Goal: Register for event/course

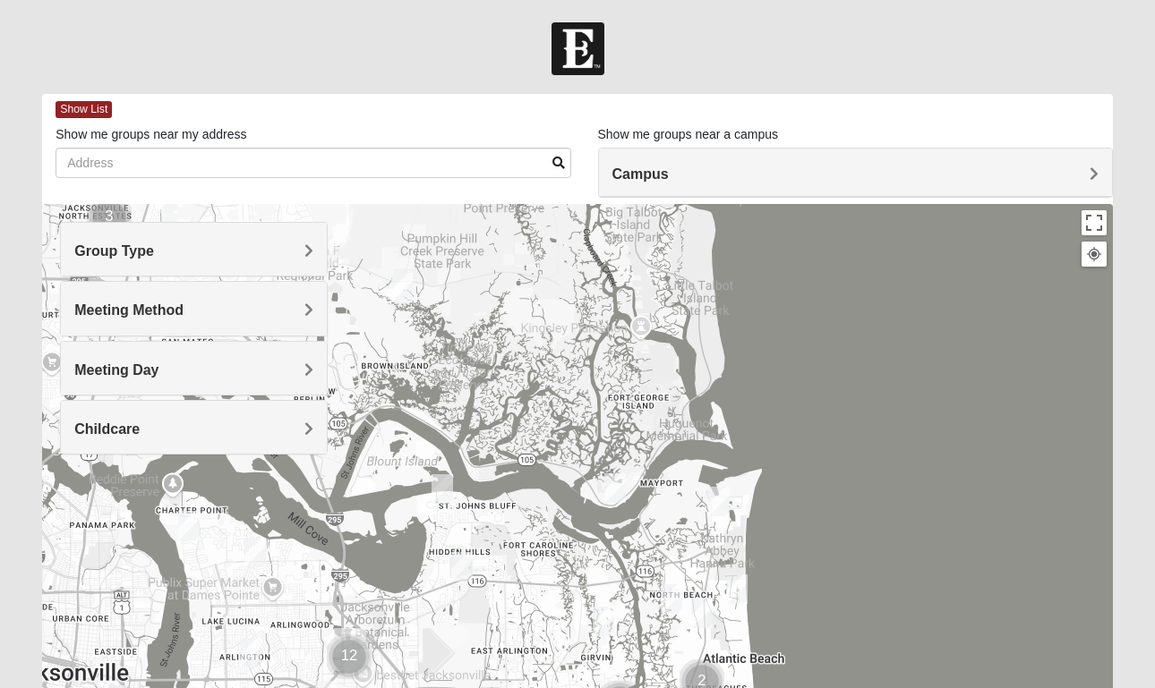
drag, startPoint x: 490, startPoint y: 394, endPoint x: 547, endPoint y: 642, distance: 254.5
click at [547, 642] on div at bounding box center [577, 562] width 1070 height 716
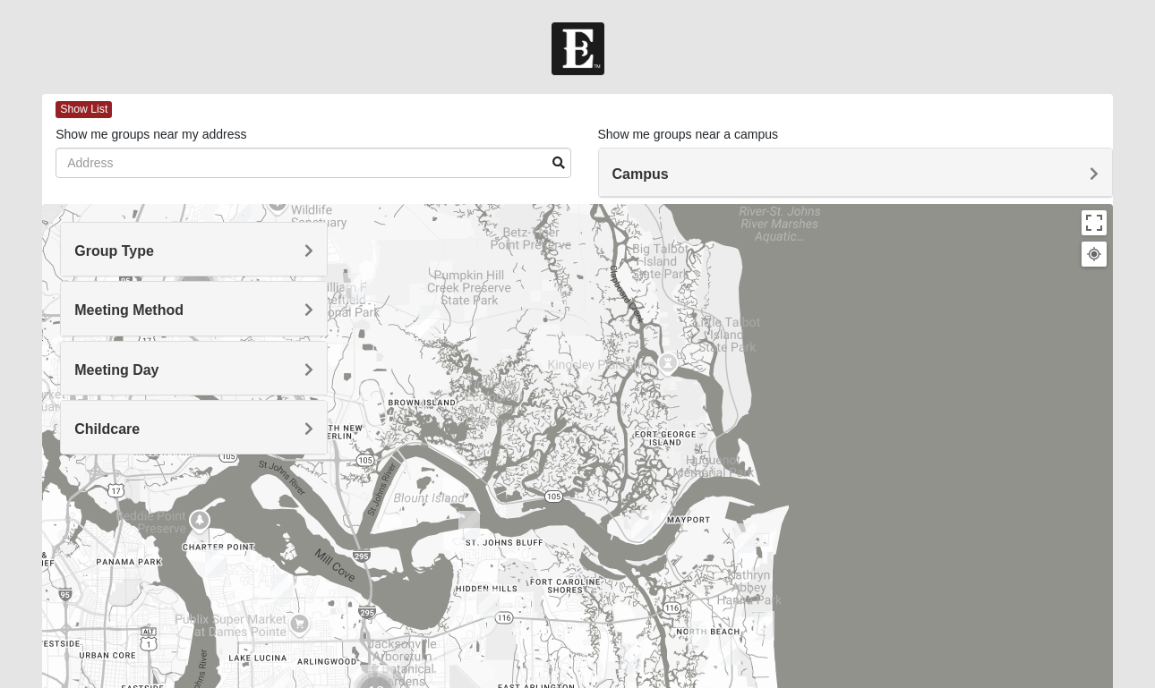
drag, startPoint x: 537, startPoint y: 520, endPoint x: 569, endPoint y: 560, distance: 51.6
click at [569, 561] on div at bounding box center [577, 562] width 1070 height 716
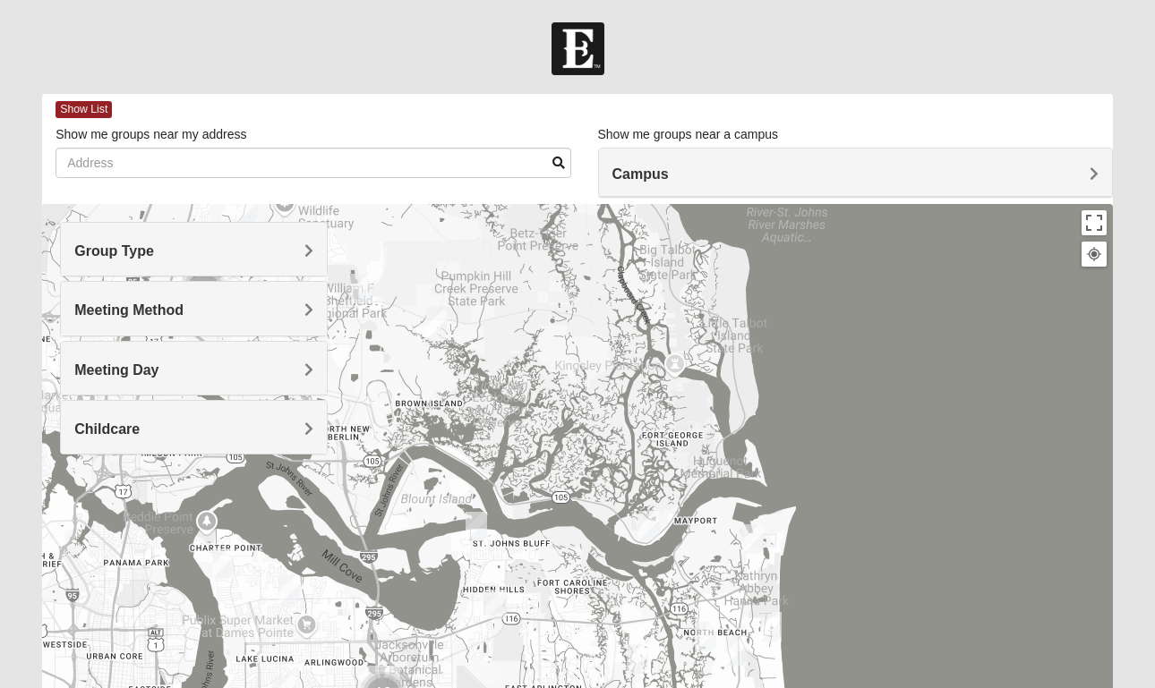
click at [366, 286] on img "Mixed Lancaster 32226" at bounding box center [361, 289] width 21 height 30
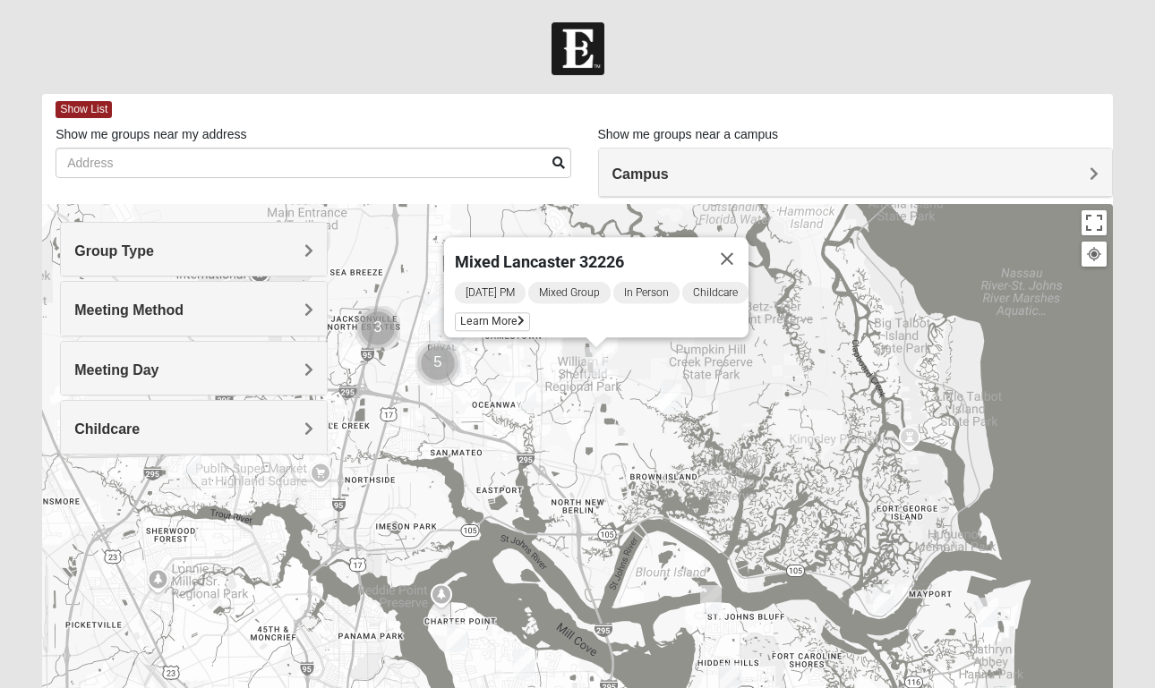
drag, startPoint x: 383, startPoint y: 428, endPoint x: 619, endPoint y: 397, distance: 238.2
click at [619, 397] on div "Mixed Lancaster 32226 [DATE] PM Mixed Group In Person Childcare Learn More" at bounding box center [577, 562] width 1070 height 716
click at [586, 395] on div "Mixed Lancaster 32226 [DATE] PM Mixed Group In Person Childcare Learn More" at bounding box center [577, 562] width 1070 height 716
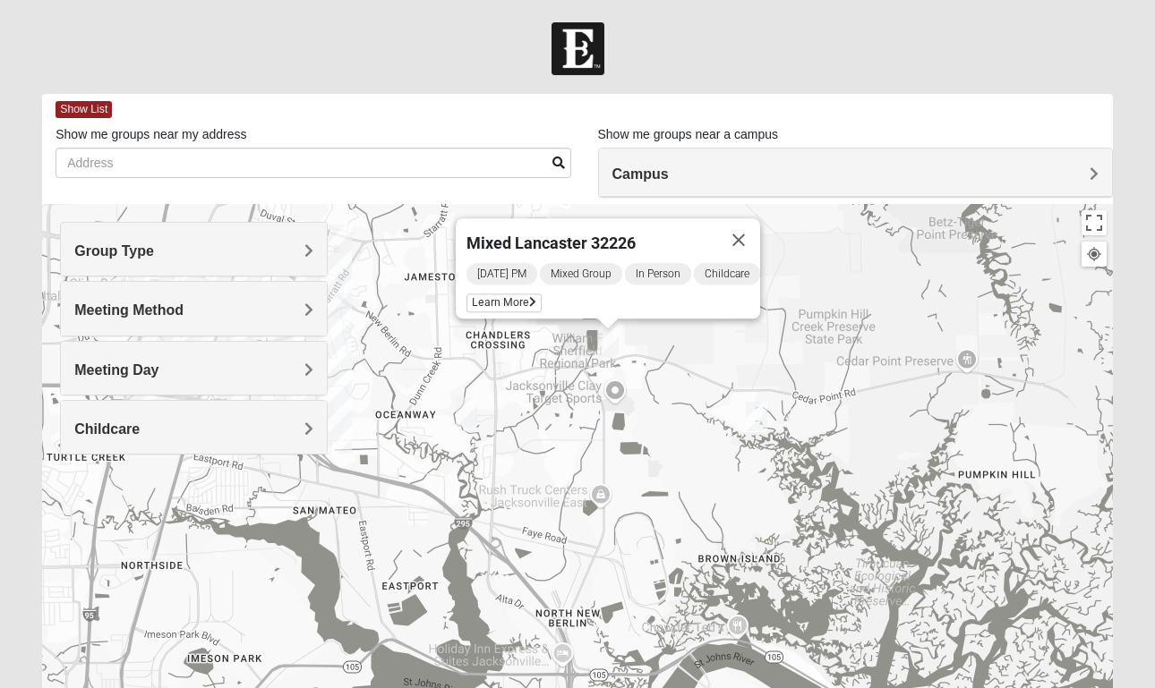
click at [576, 371] on div "Mixed Lancaster 32226 [DATE] PM Mixed Group In Person Childcare Learn More" at bounding box center [577, 562] width 1070 height 716
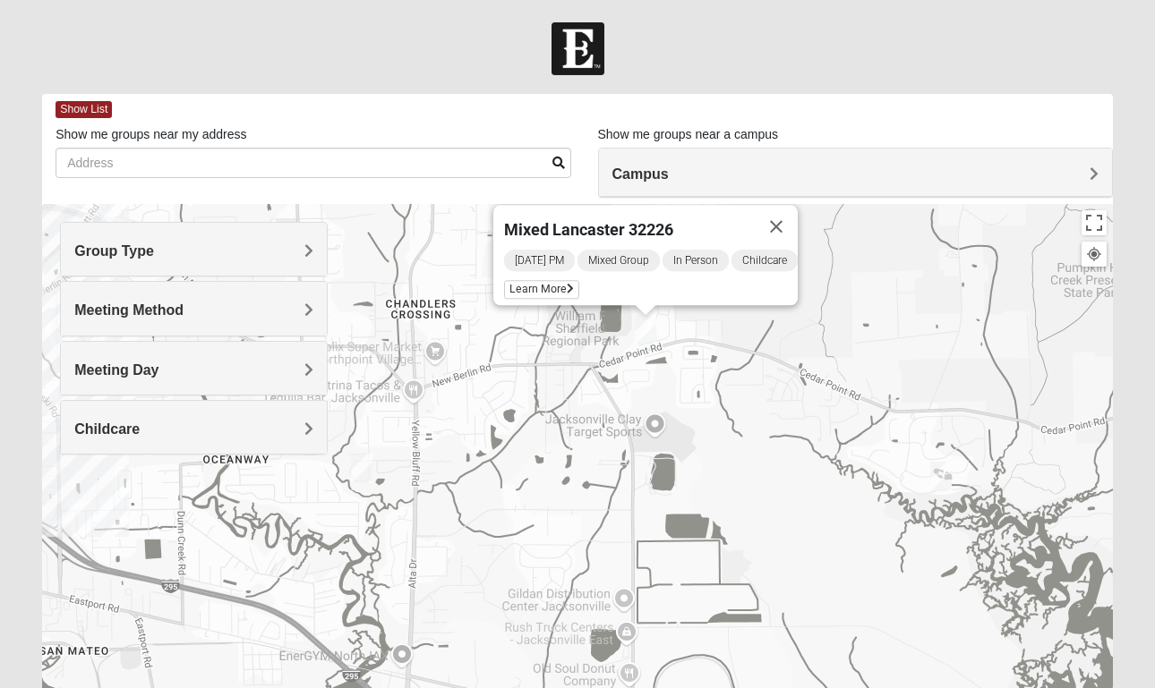
click at [233, 254] on h4 "Group Type" at bounding box center [193, 251] width 239 height 17
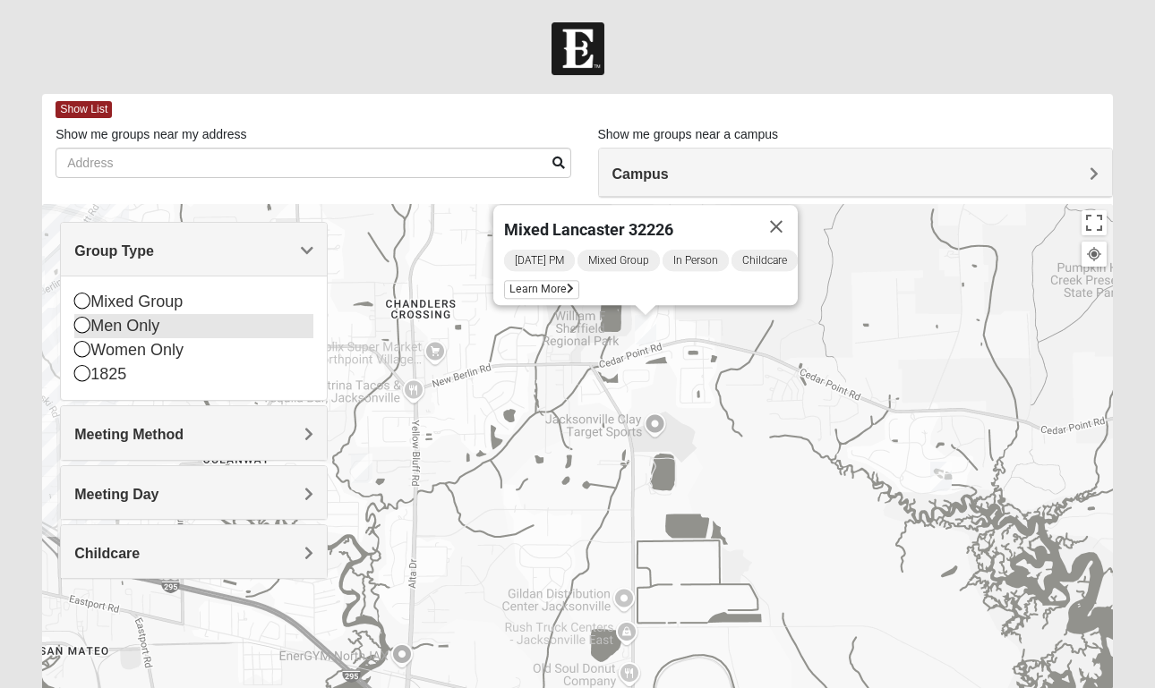
click at [144, 329] on div "Men Only" at bounding box center [193, 326] width 239 height 24
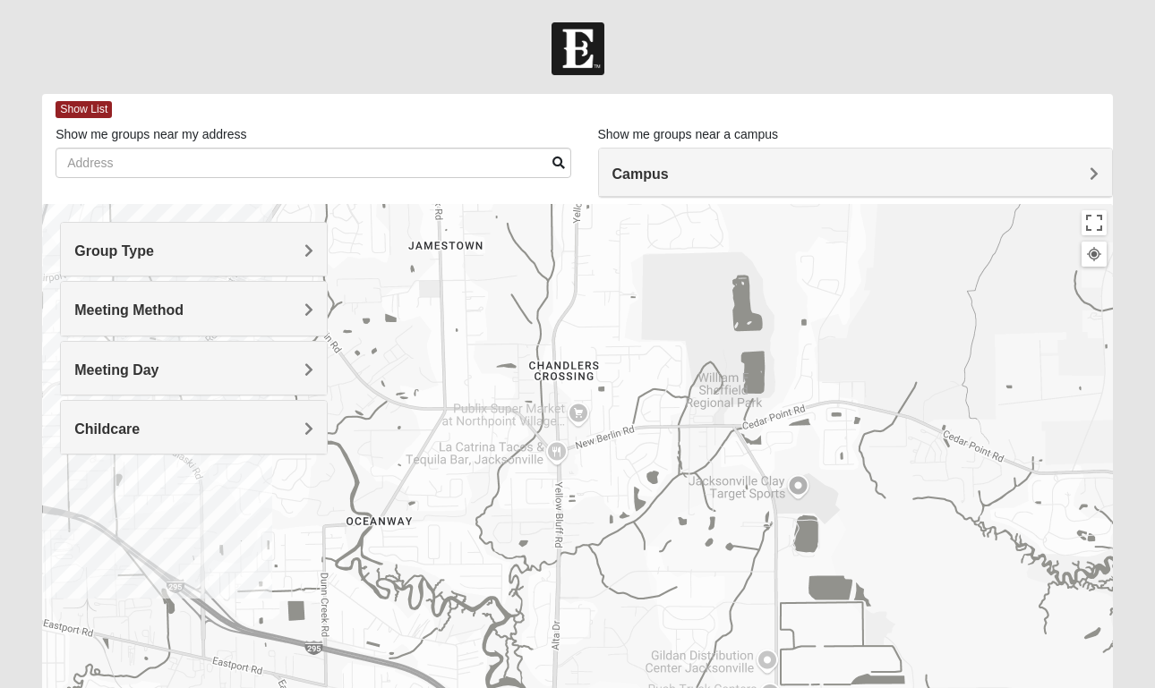
drag, startPoint x: 544, startPoint y: 473, endPoint x: 689, endPoint y: 531, distance: 155.9
click at [689, 533] on div at bounding box center [577, 562] width 1070 height 716
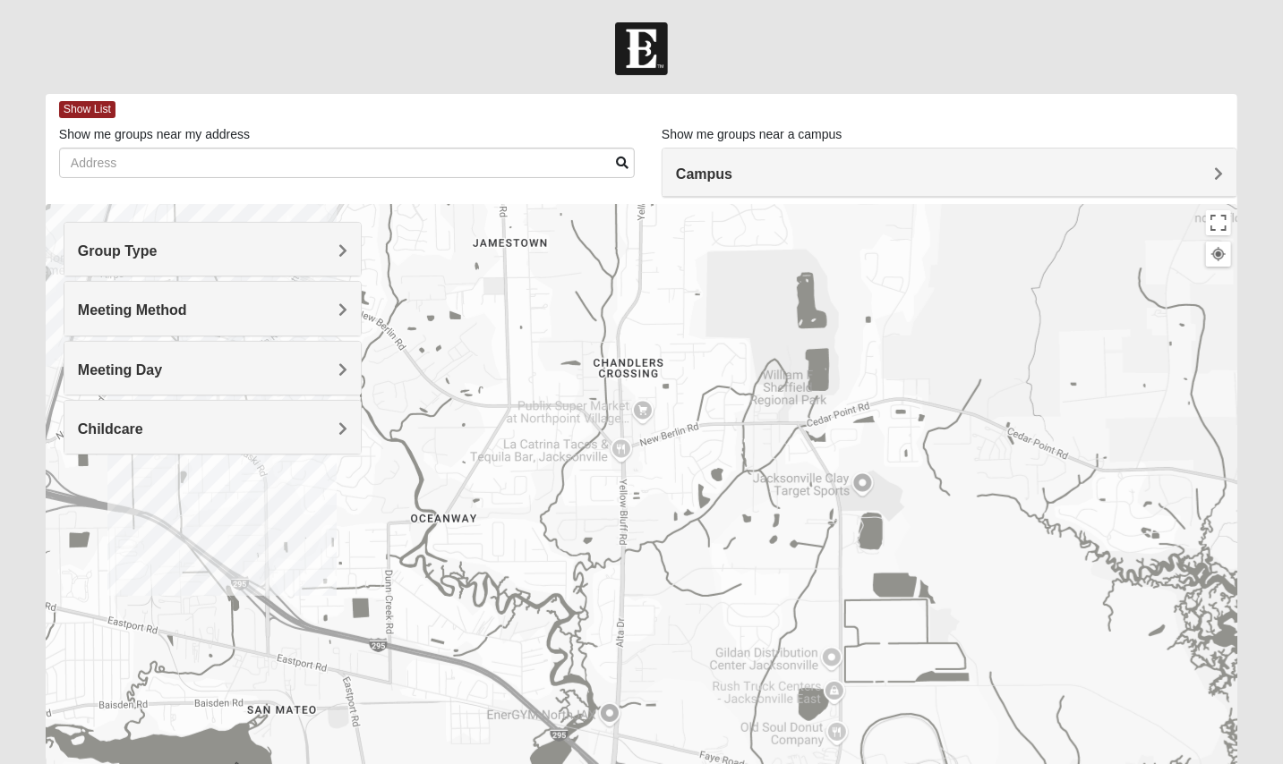
click at [1154, 565] on div at bounding box center [641, 562] width 1191 height 716
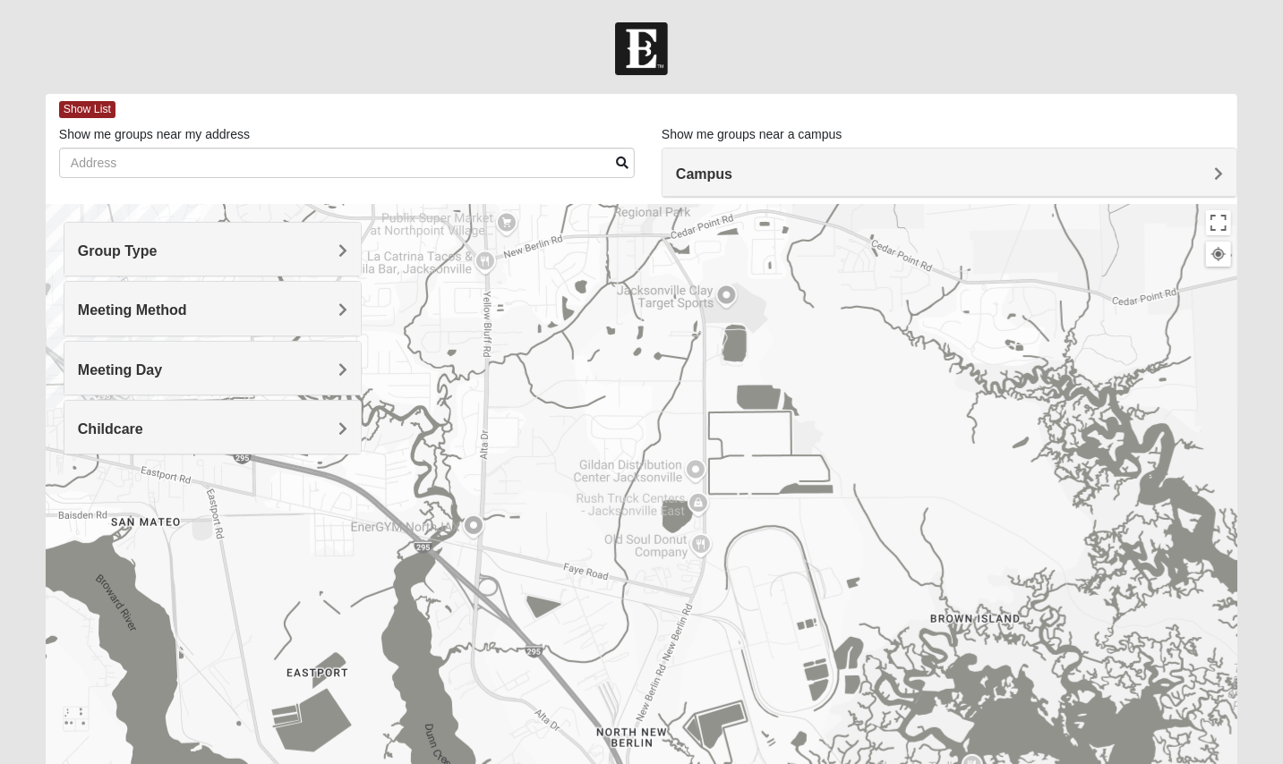
drag, startPoint x: 1160, startPoint y: 456, endPoint x: 1025, endPoint y: 268, distance: 232.2
click at [1025, 268] on div at bounding box center [641, 562] width 1191 height 716
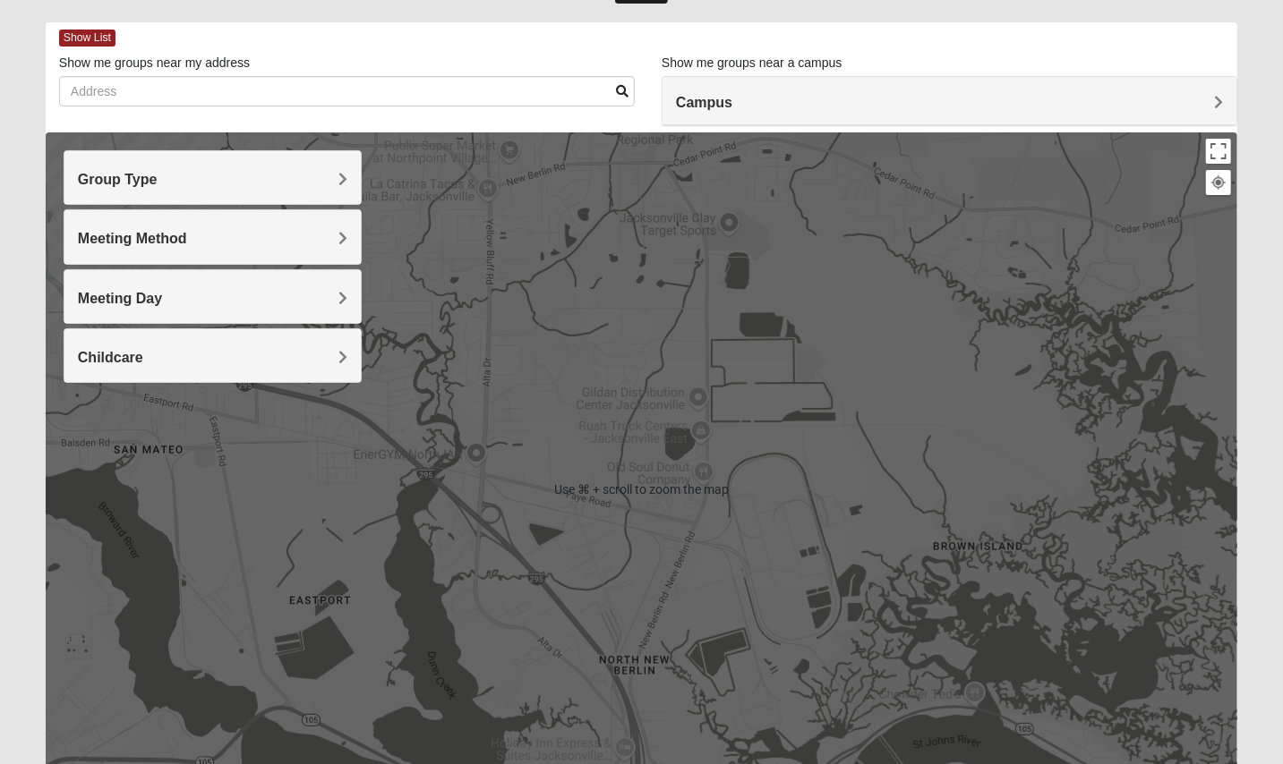
scroll to position [54, 0]
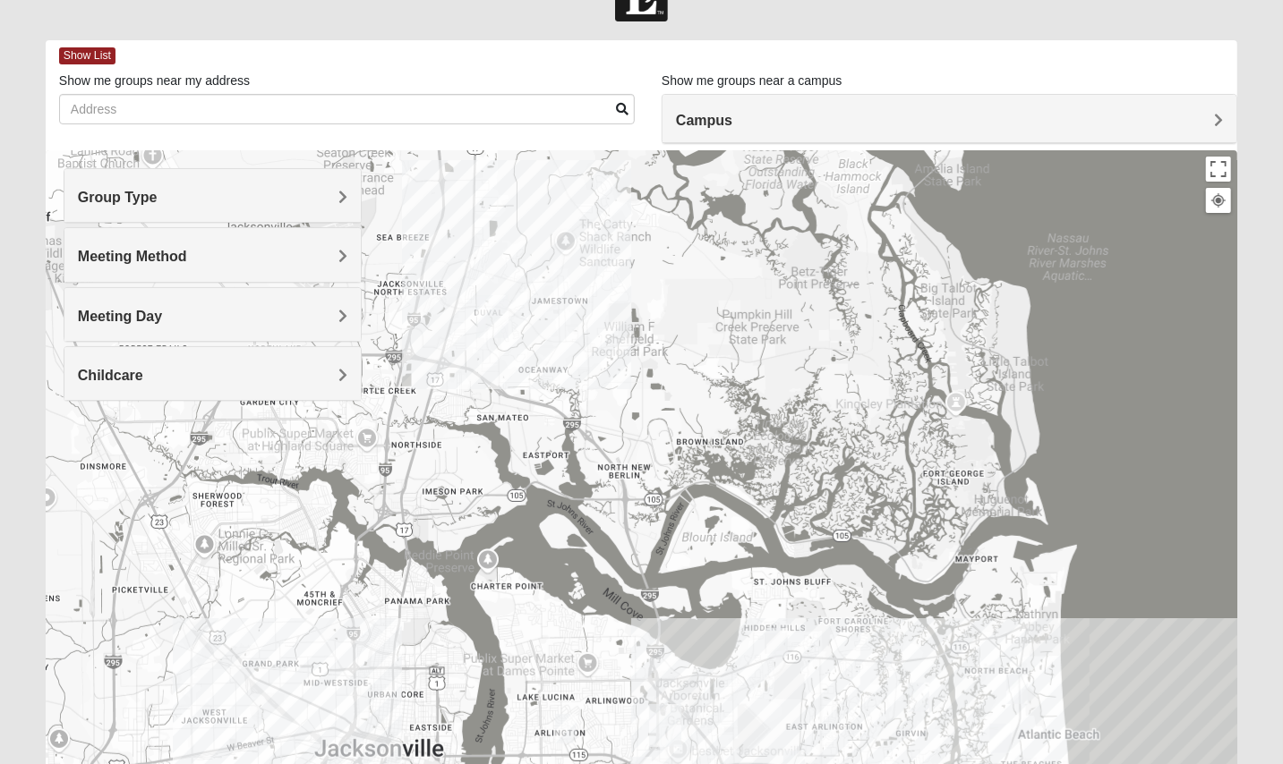
drag, startPoint x: 439, startPoint y: 325, endPoint x: 563, endPoint y: 473, distance: 192.5
click at [563, 473] on div at bounding box center [641, 508] width 1191 height 716
click at [422, 294] on div at bounding box center [641, 508] width 1191 height 716
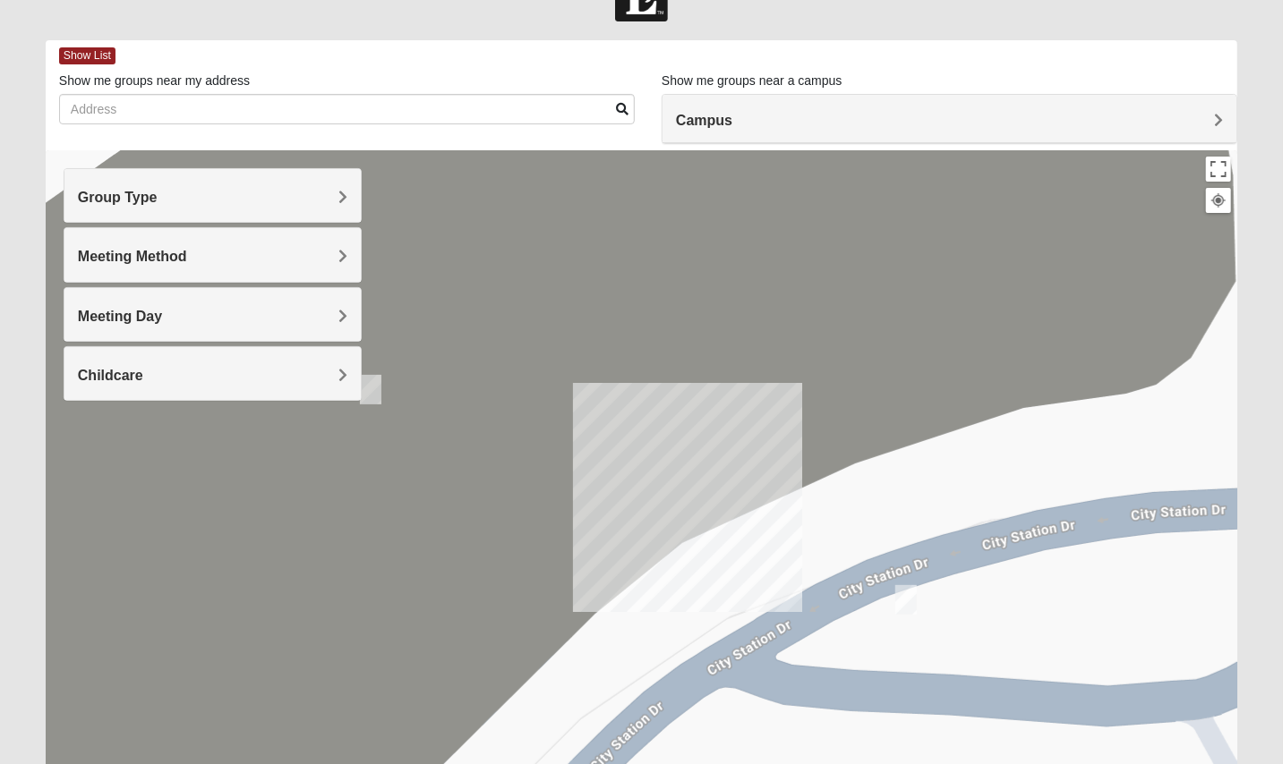
click at [907, 600] on img "Mens Ziller 32218" at bounding box center [905, 600] width 21 height 30
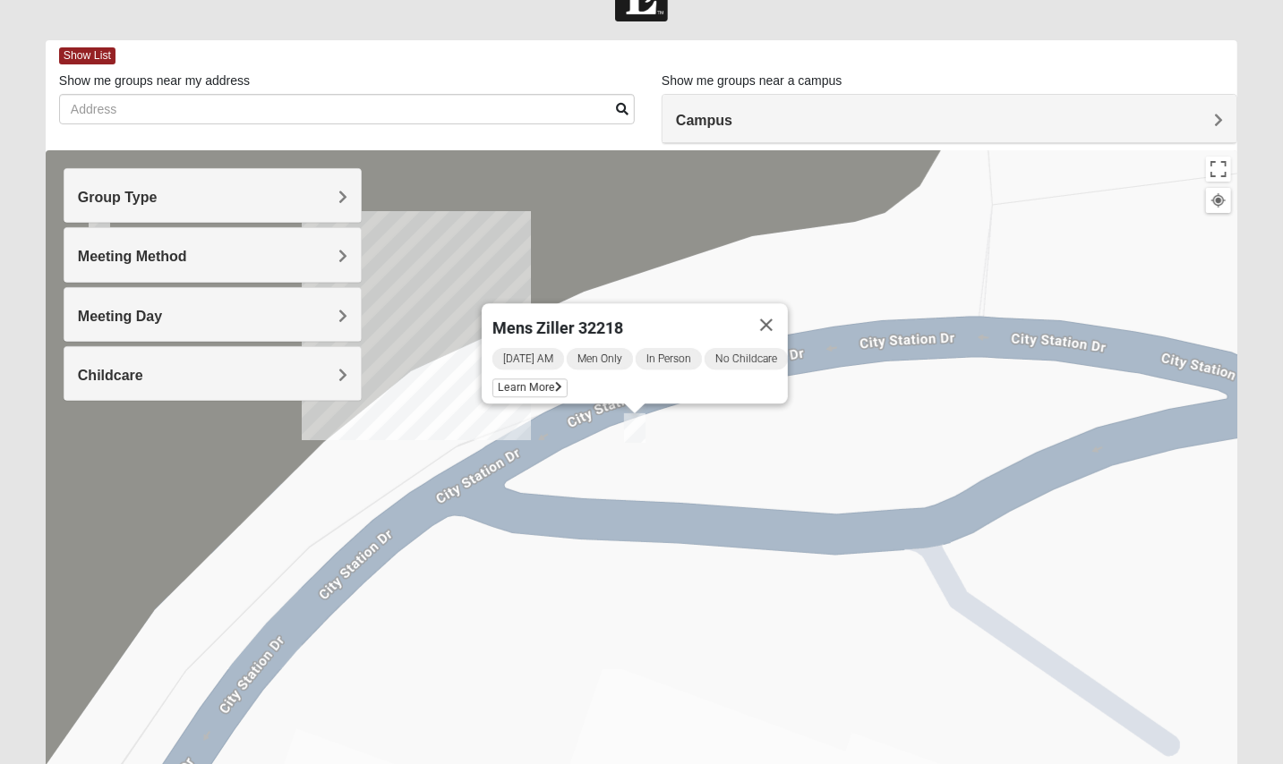
drag, startPoint x: 873, startPoint y: 647, endPoint x: 602, endPoint y: 473, distance: 321.3
click at [602, 473] on div "Mens Ziller 32218 [DATE] AM Men Only In Person No Childcare Learn More" at bounding box center [641, 508] width 1191 height 716
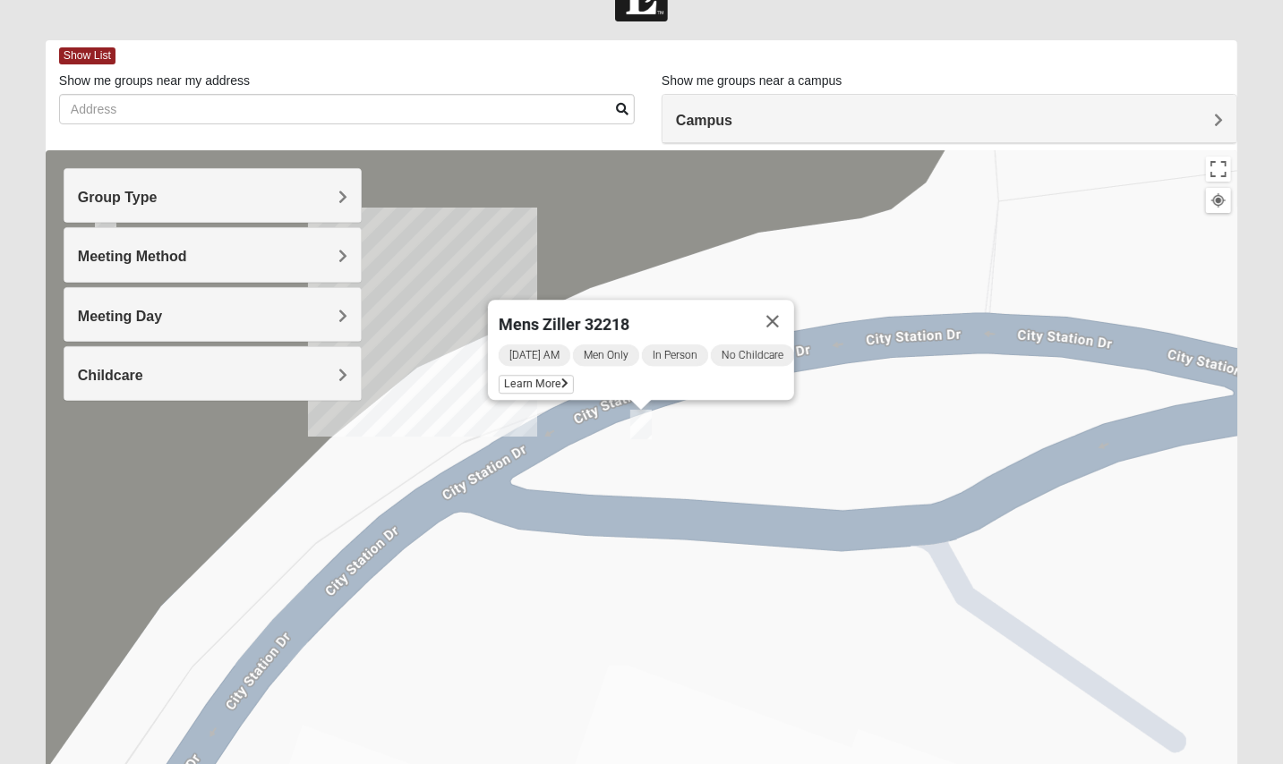
click at [532, 345] on span "[DATE] AM" at bounding box center [535, 355] width 72 height 21
click at [539, 345] on span "[DATE] AM" at bounding box center [535, 355] width 72 height 21
click at [534, 375] on span "Learn More" at bounding box center [536, 384] width 75 height 19
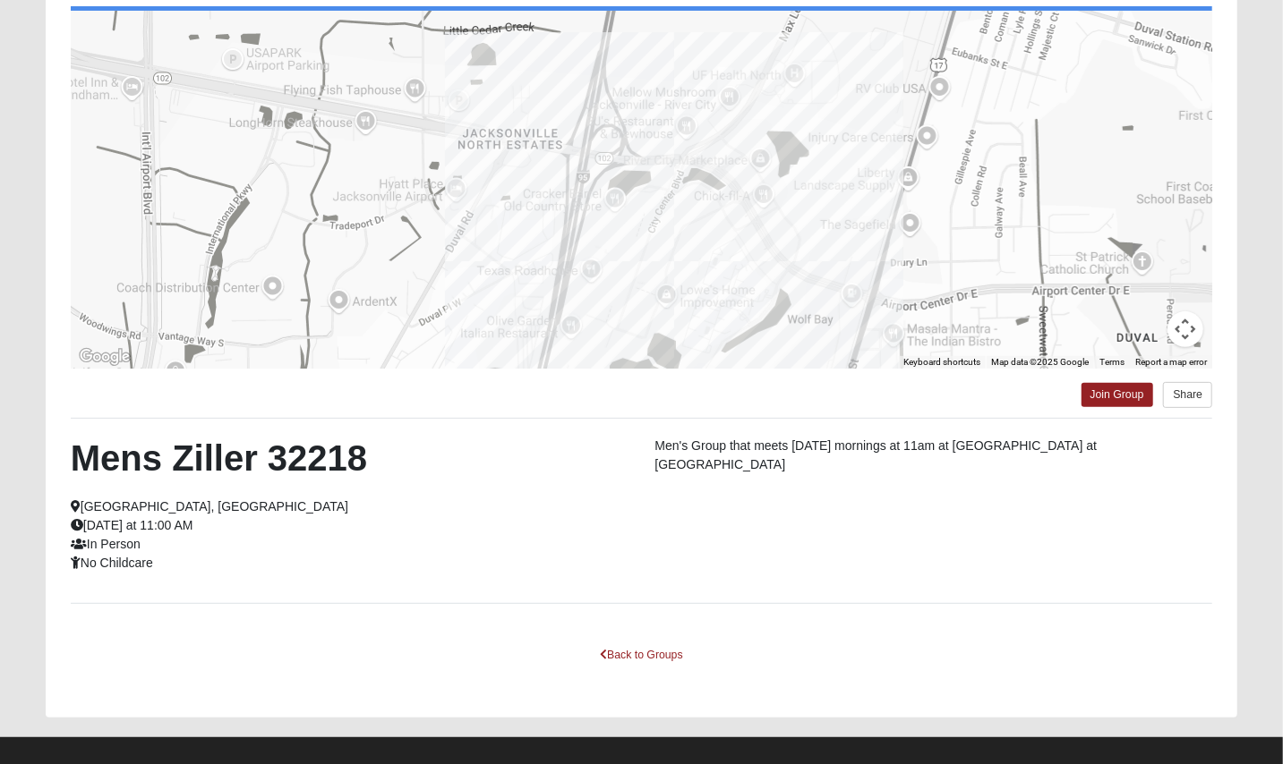
scroll to position [200, 0]
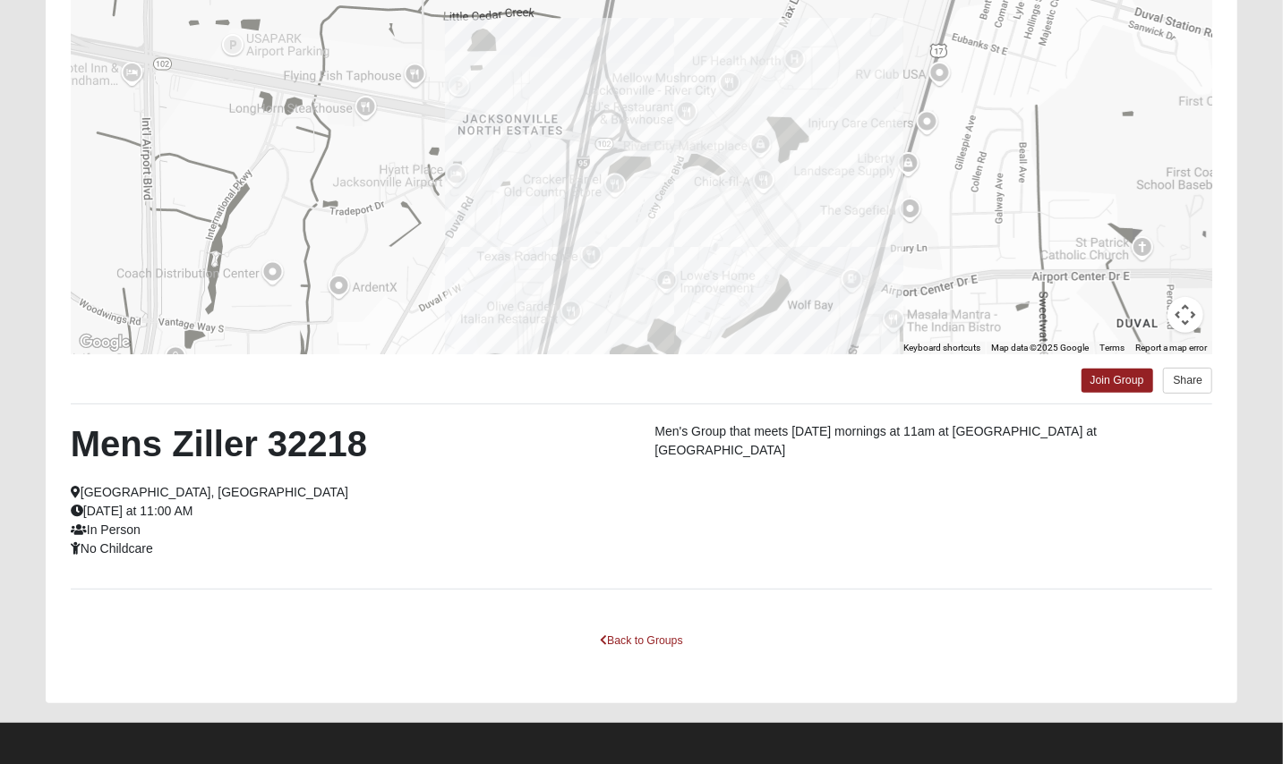
click at [842, 306] on div at bounding box center [641, 175] width 1141 height 358
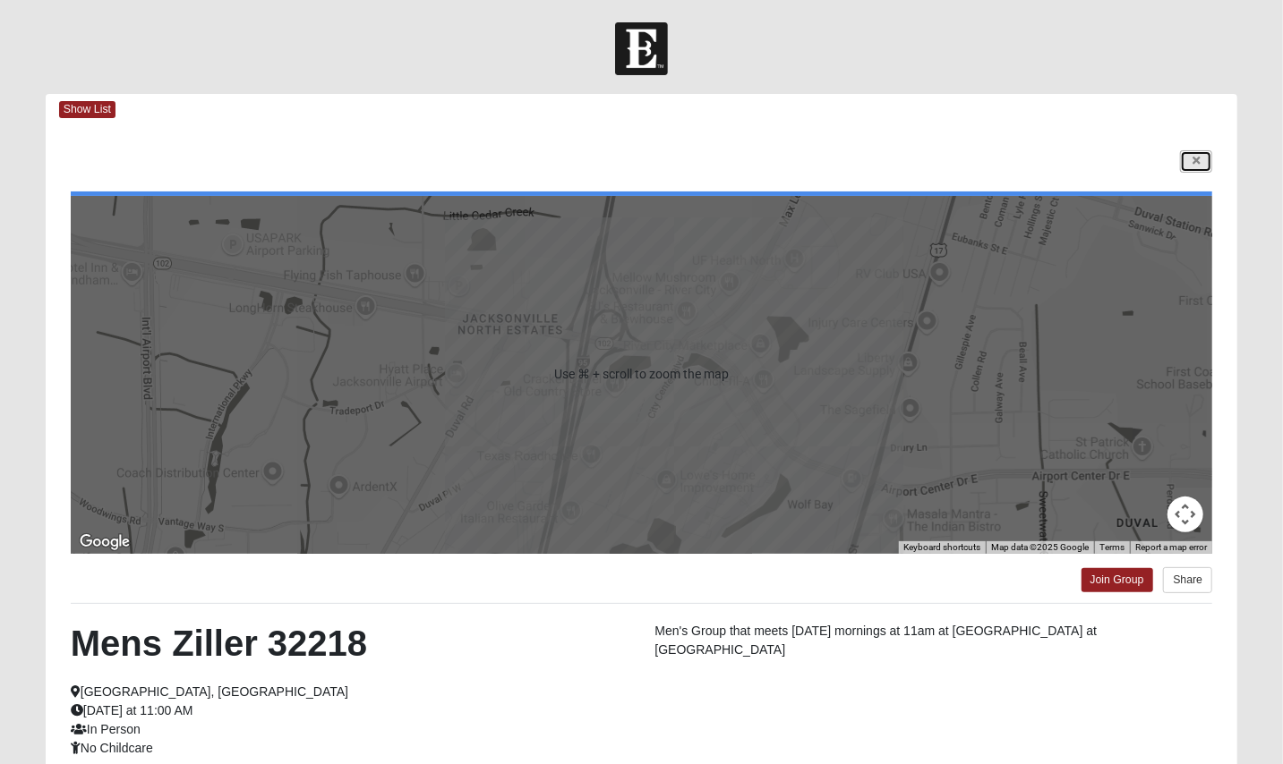
click at [1154, 158] on icon at bounding box center [1195, 161] width 7 height 11
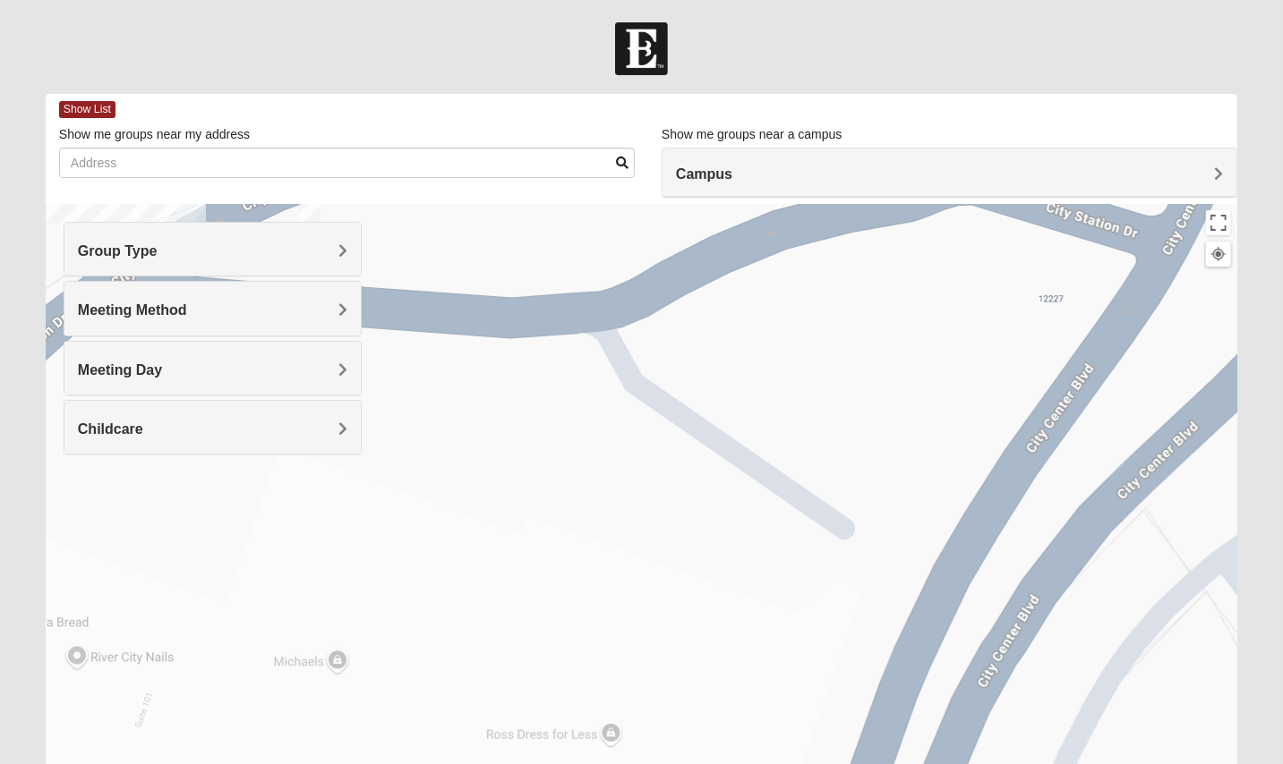
drag, startPoint x: 1015, startPoint y: 567, endPoint x: 676, endPoint y: 292, distance: 437.1
click at [676, 293] on div "Mens Ziller 32218 [DATE] AM Men Only In Person No Childcare Learn More" at bounding box center [641, 562] width 1191 height 716
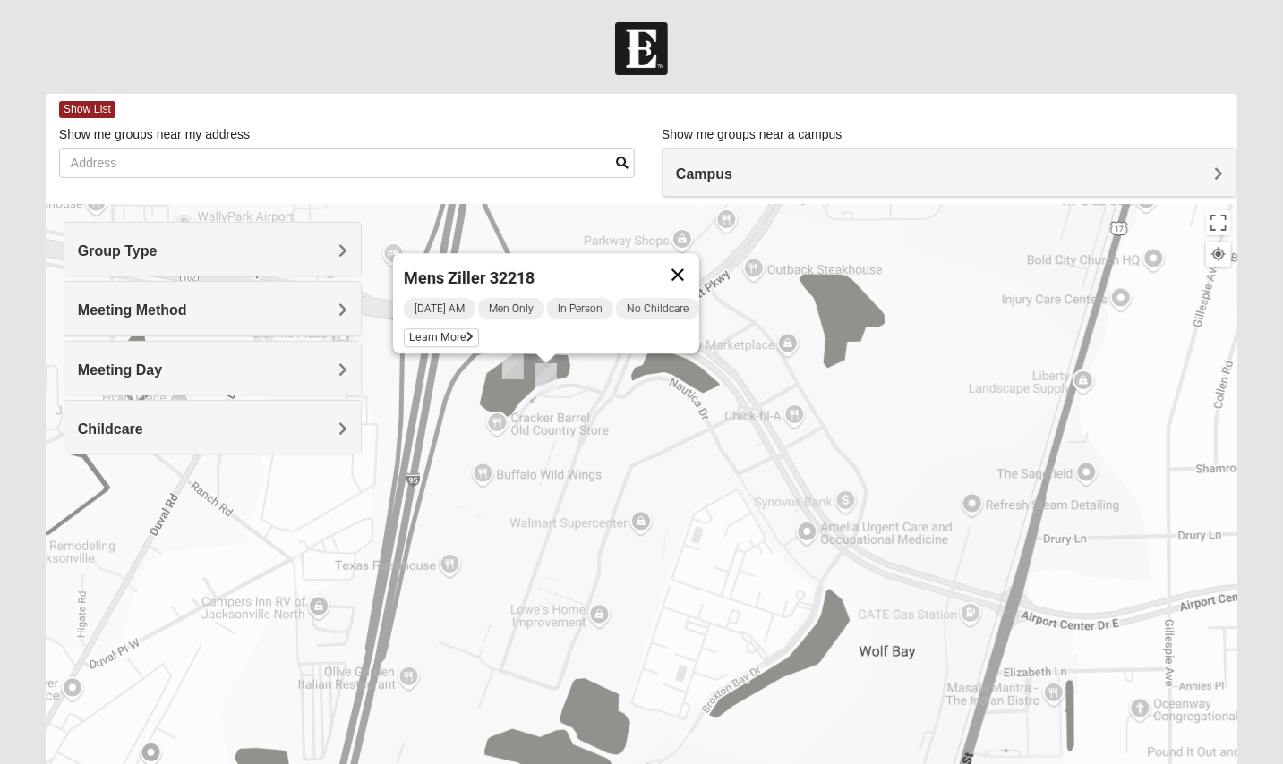
click at [689, 260] on button "Close" at bounding box center [677, 274] width 43 height 43
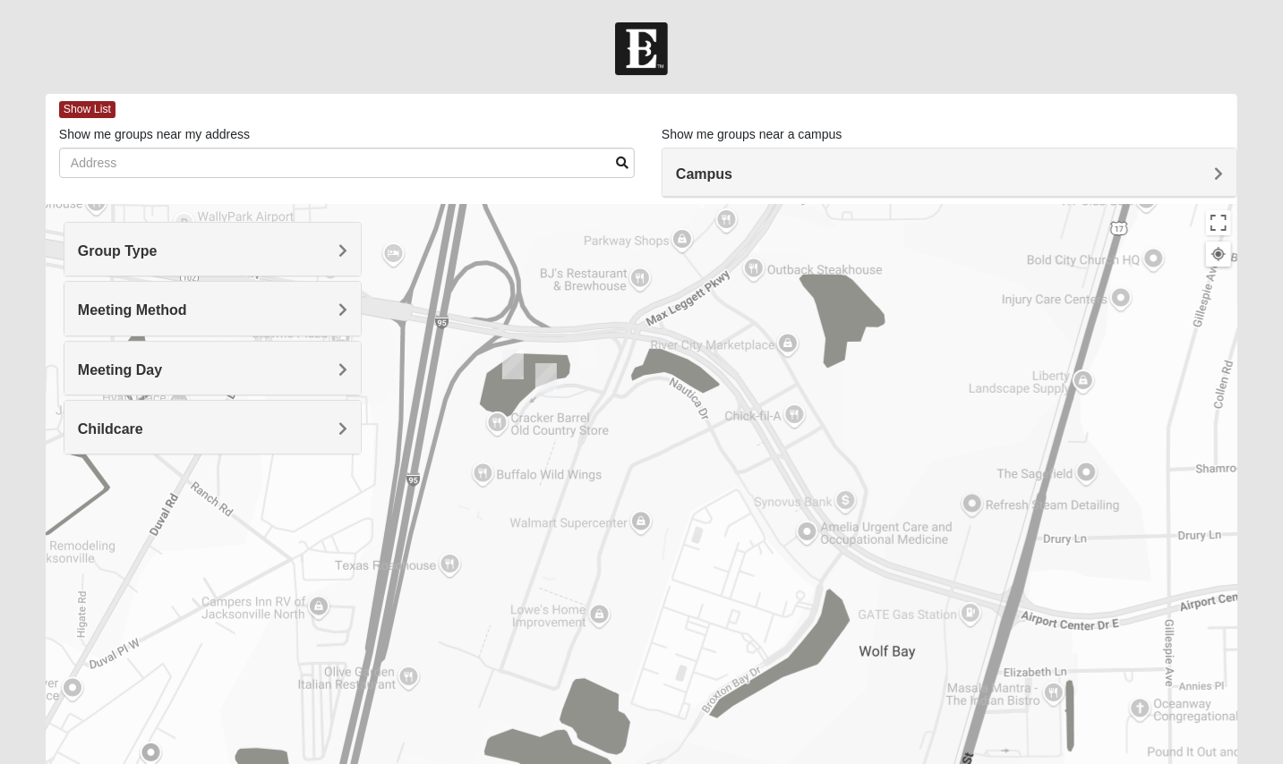
click at [509, 368] on img "Mens Holt 32218" at bounding box center [512, 365] width 21 height 30
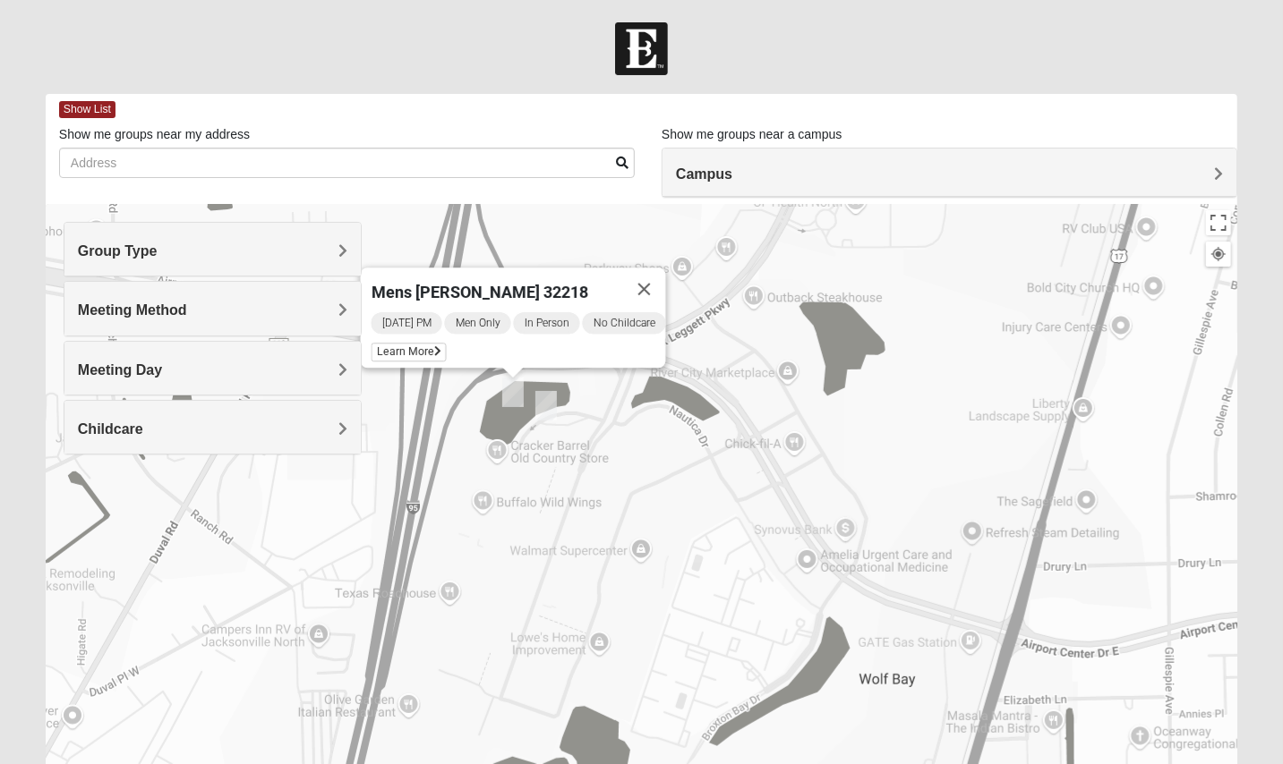
click at [388, 313] on span "[DATE] PM" at bounding box center [406, 322] width 71 height 21
click at [406, 312] on span "[DATE] PM" at bounding box center [406, 322] width 71 height 21
click at [405, 343] on span "Learn More" at bounding box center [408, 352] width 75 height 19
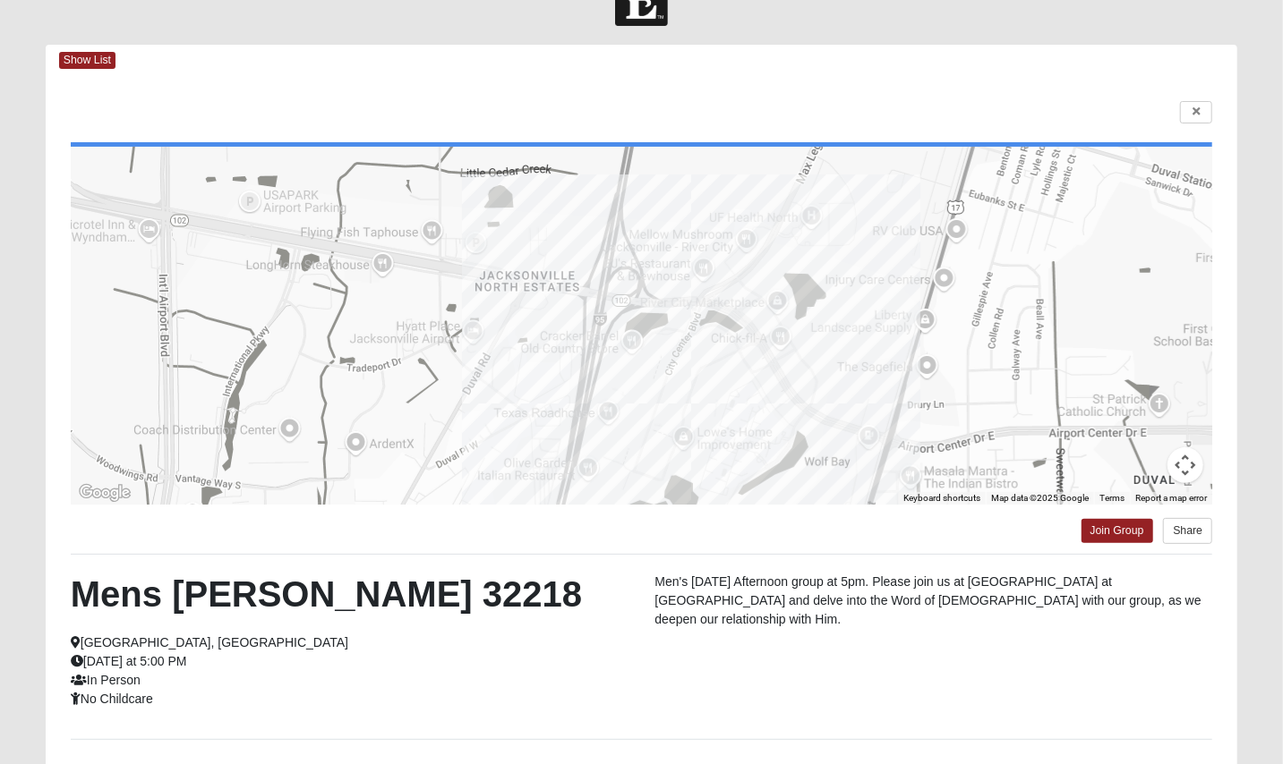
scroll to position [56, 0]
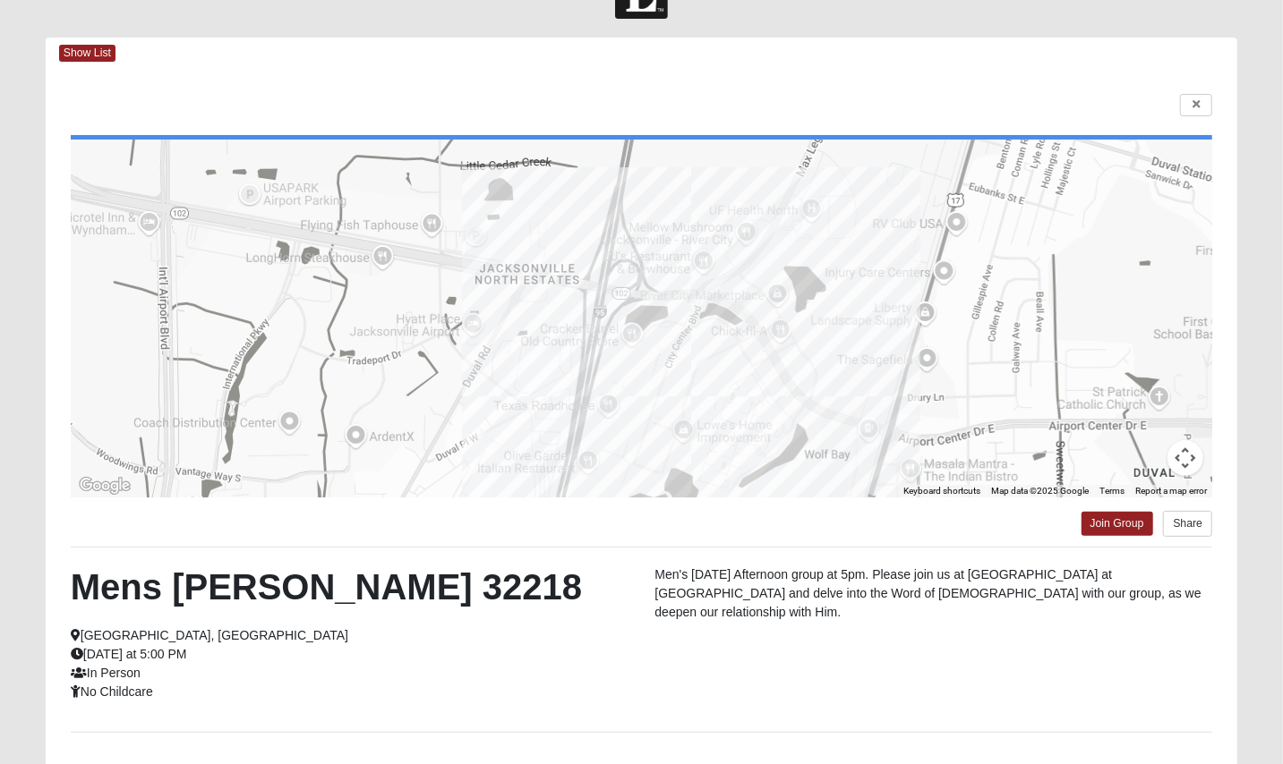
click at [827, 477] on div at bounding box center [641, 319] width 1141 height 358
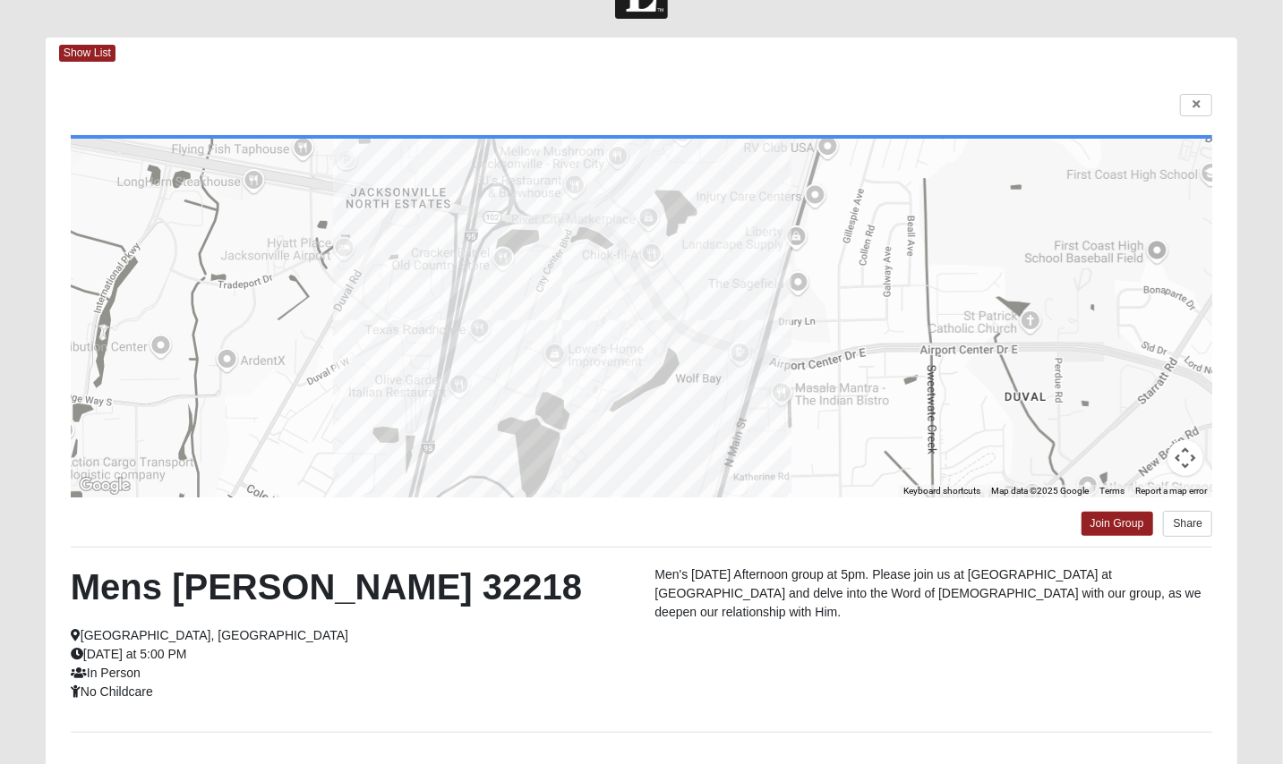
drag, startPoint x: 827, startPoint y: 477, endPoint x: 695, endPoint y: 381, distance: 163.5
click at [692, 384] on div at bounding box center [641, 319] width 1141 height 358
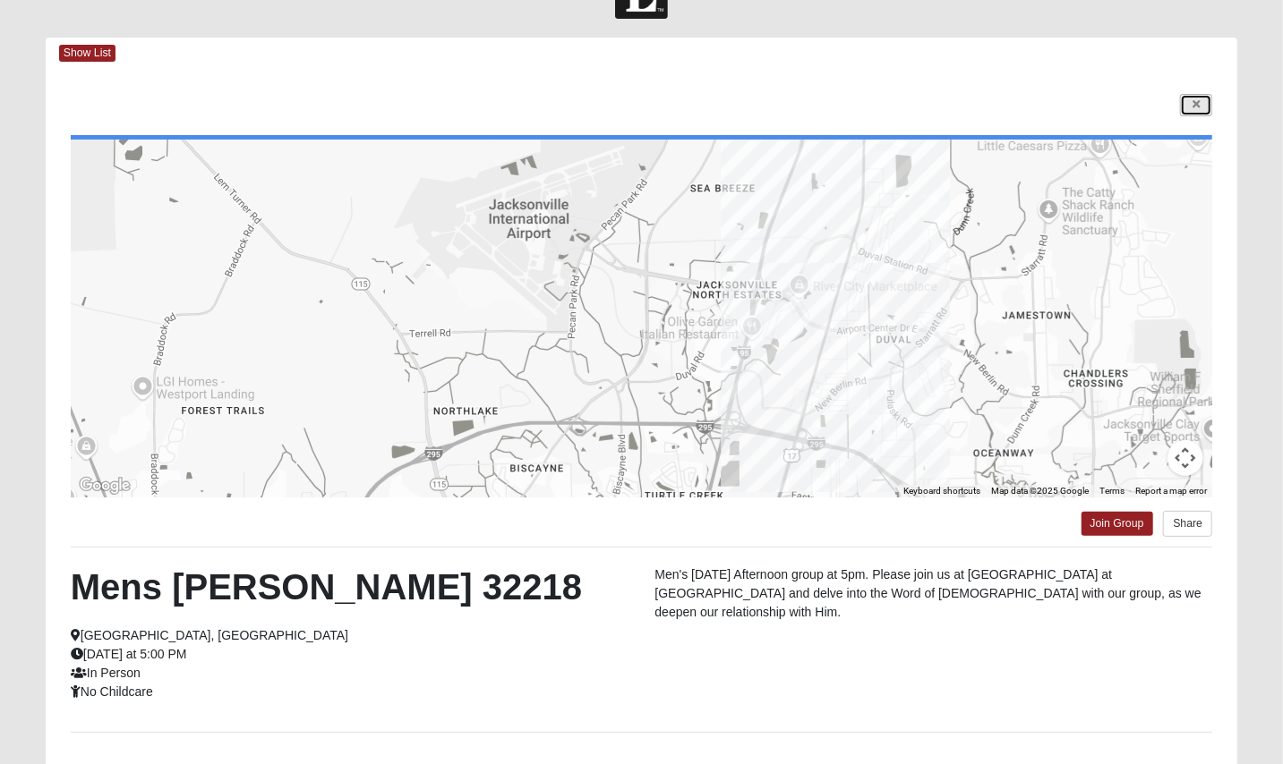
click at [1154, 98] on link at bounding box center [1196, 105] width 32 height 22
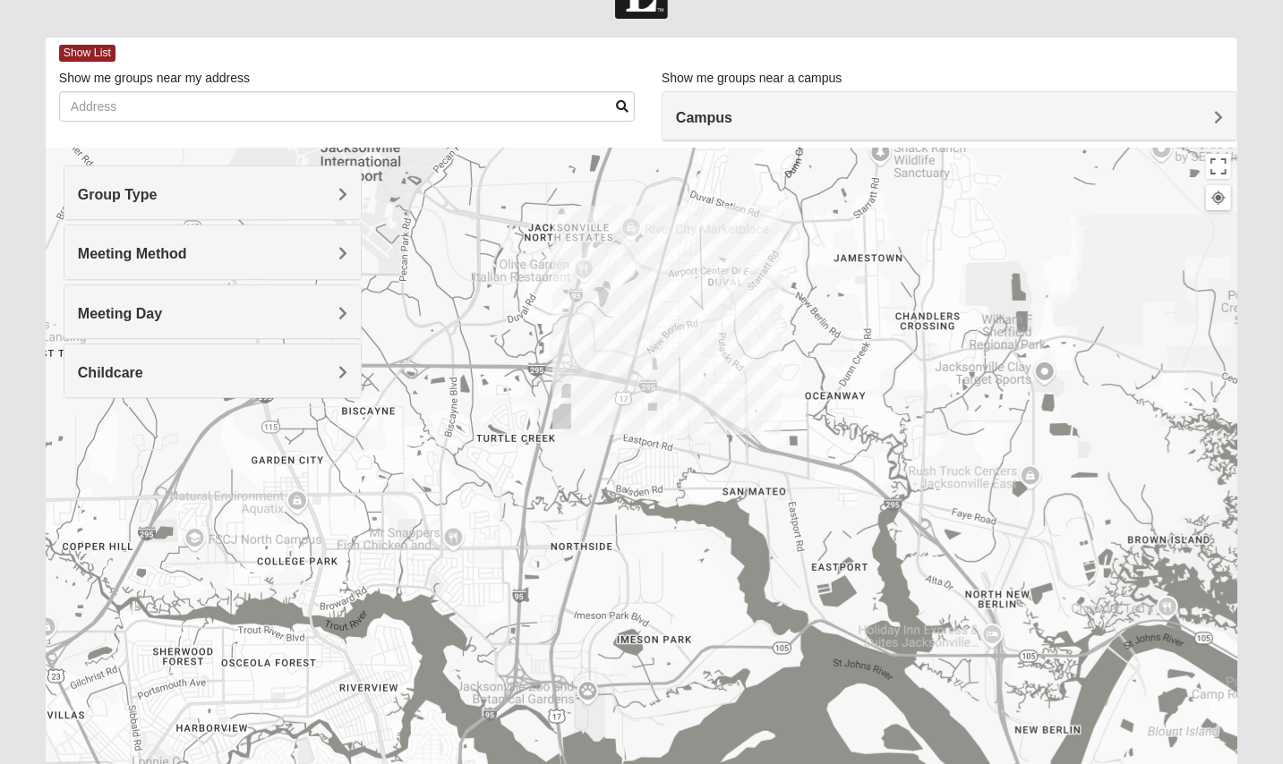
drag, startPoint x: 846, startPoint y: 505, endPoint x: 690, endPoint y: 371, distance: 205.6
click at [690, 371] on div at bounding box center [641, 506] width 1191 height 716
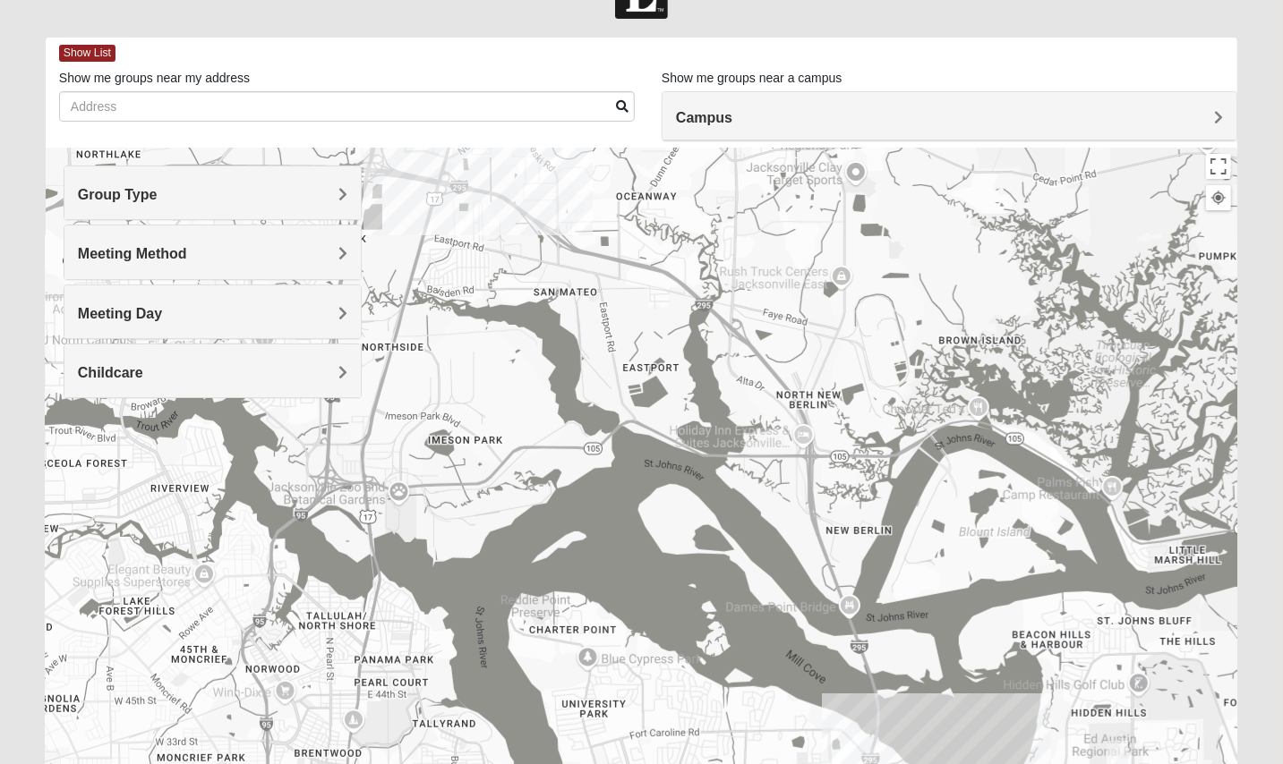
drag, startPoint x: 893, startPoint y: 586, endPoint x: 695, endPoint y: 384, distance: 282.9
click at [695, 384] on div at bounding box center [641, 506] width 1191 height 716
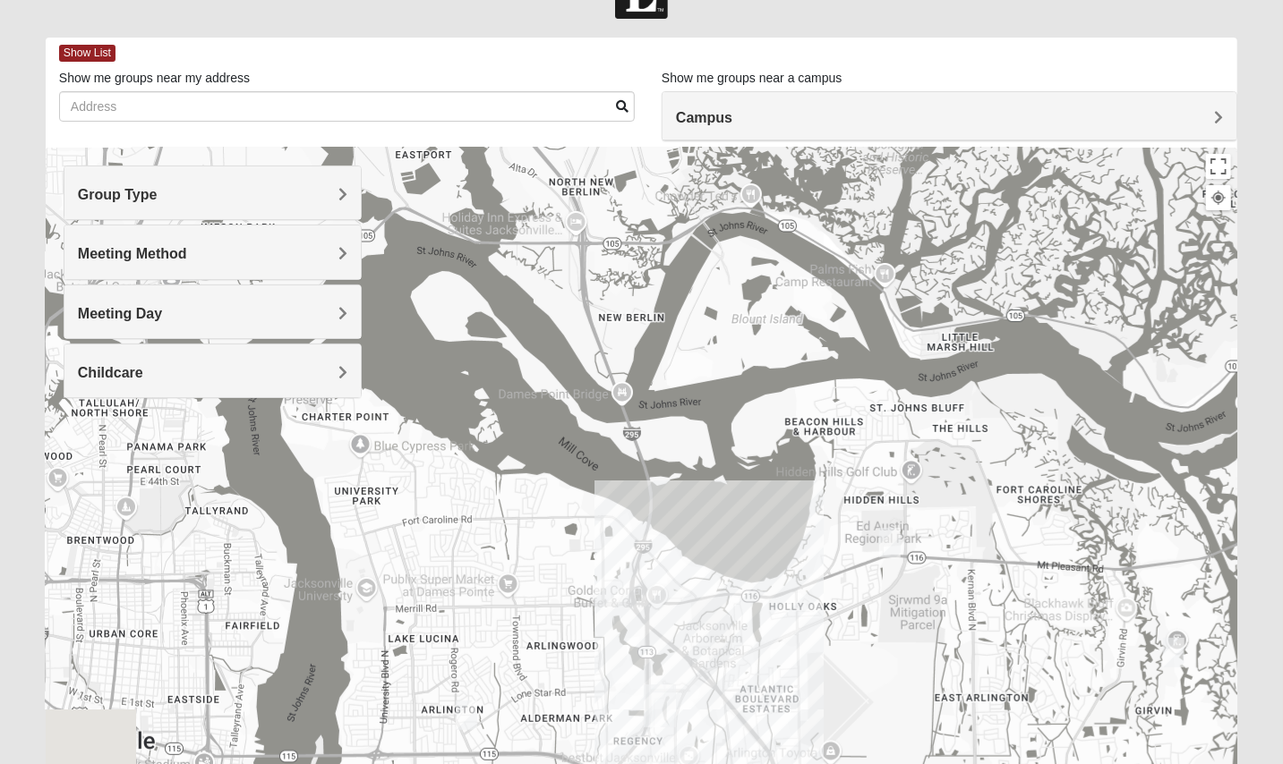
drag, startPoint x: 870, startPoint y: 566, endPoint x: 644, endPoint y: 332, distance: 325.3
click at [641, 336] on div at bounding box center [641, 506] width 1191 height 716
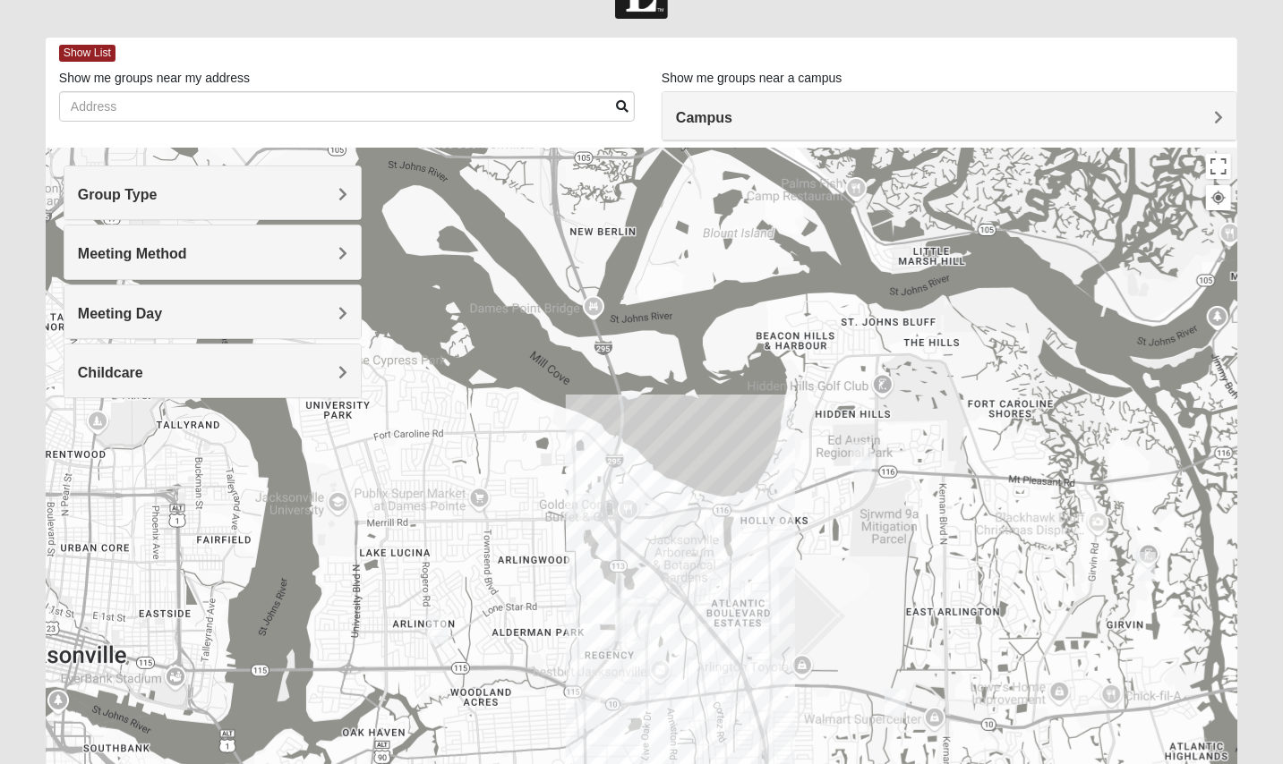
click at [437, 634] on img "Mens Smith/McGhee 32277" at bounding box center [437, 630] width 21 height 30
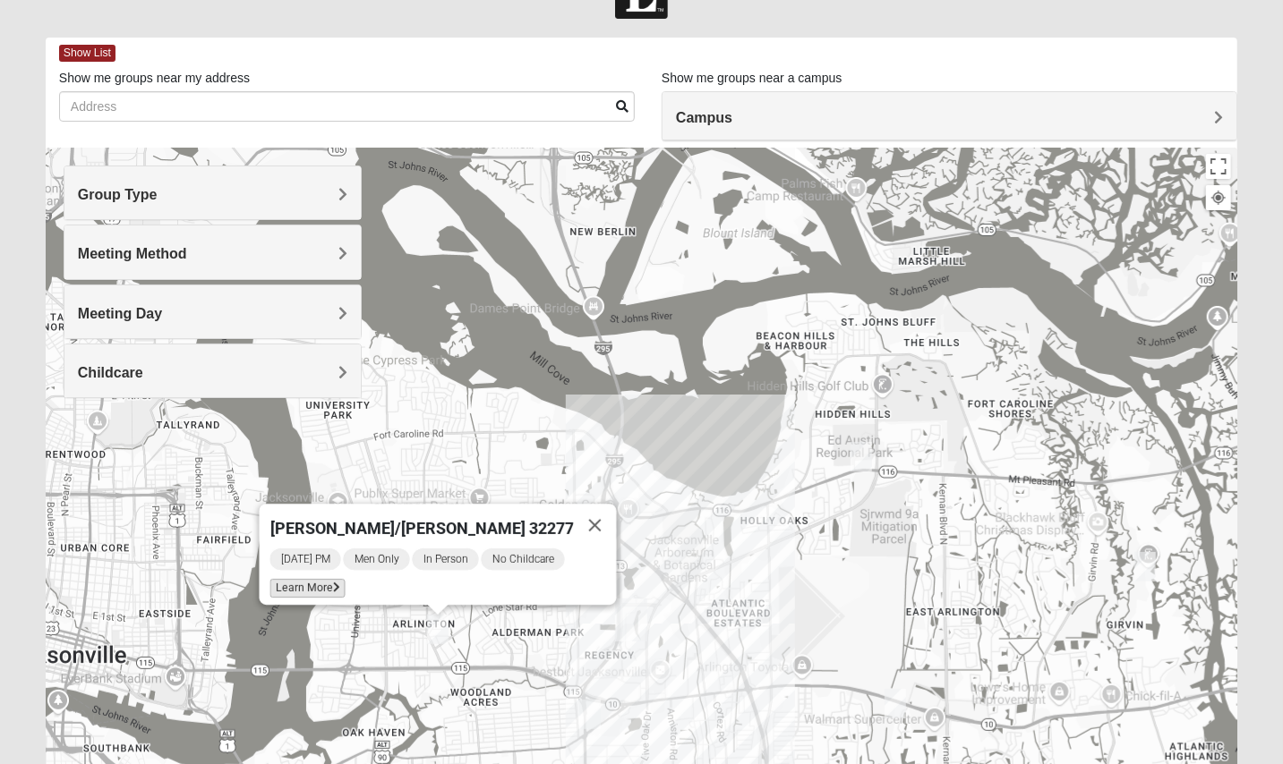
click at [327, 579] on span "Learn More" at bounding box center [306, 588] width 75 height 19
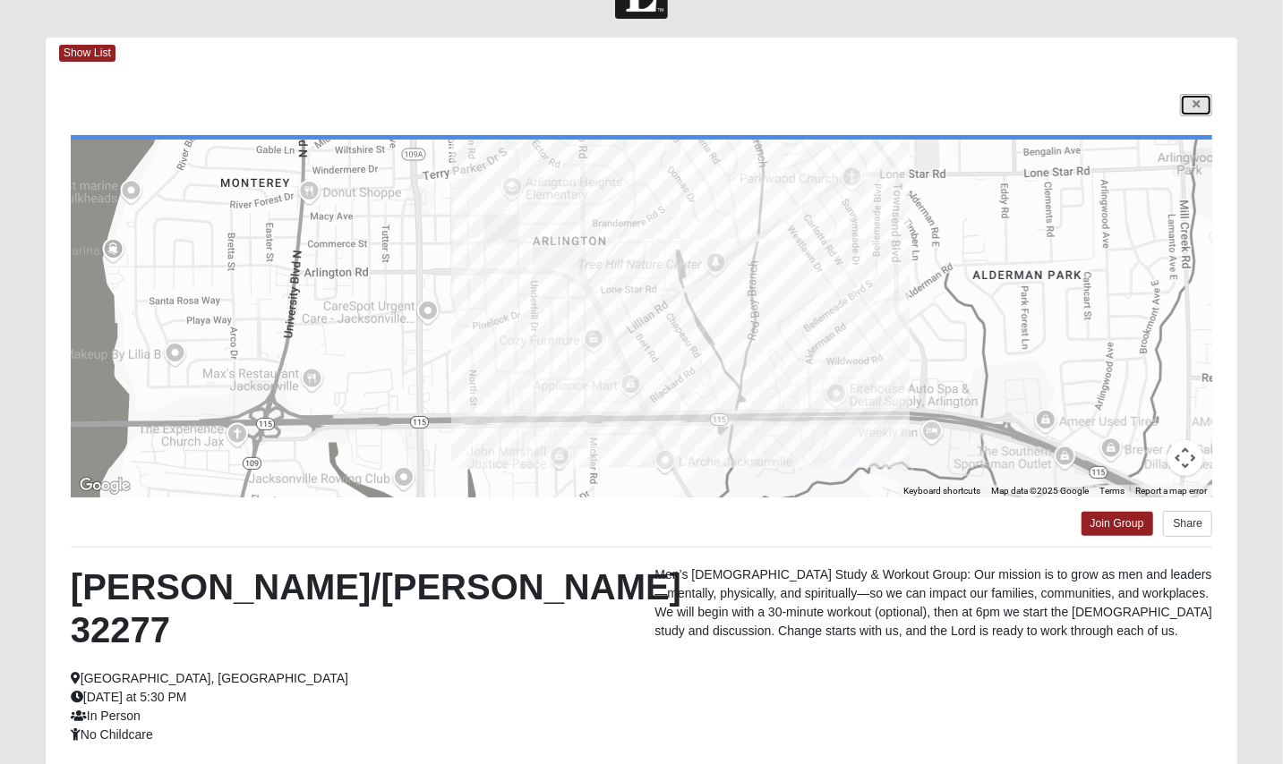
click at [1154, 99] on link at bounding box center [1196, 105] width 32 height 22
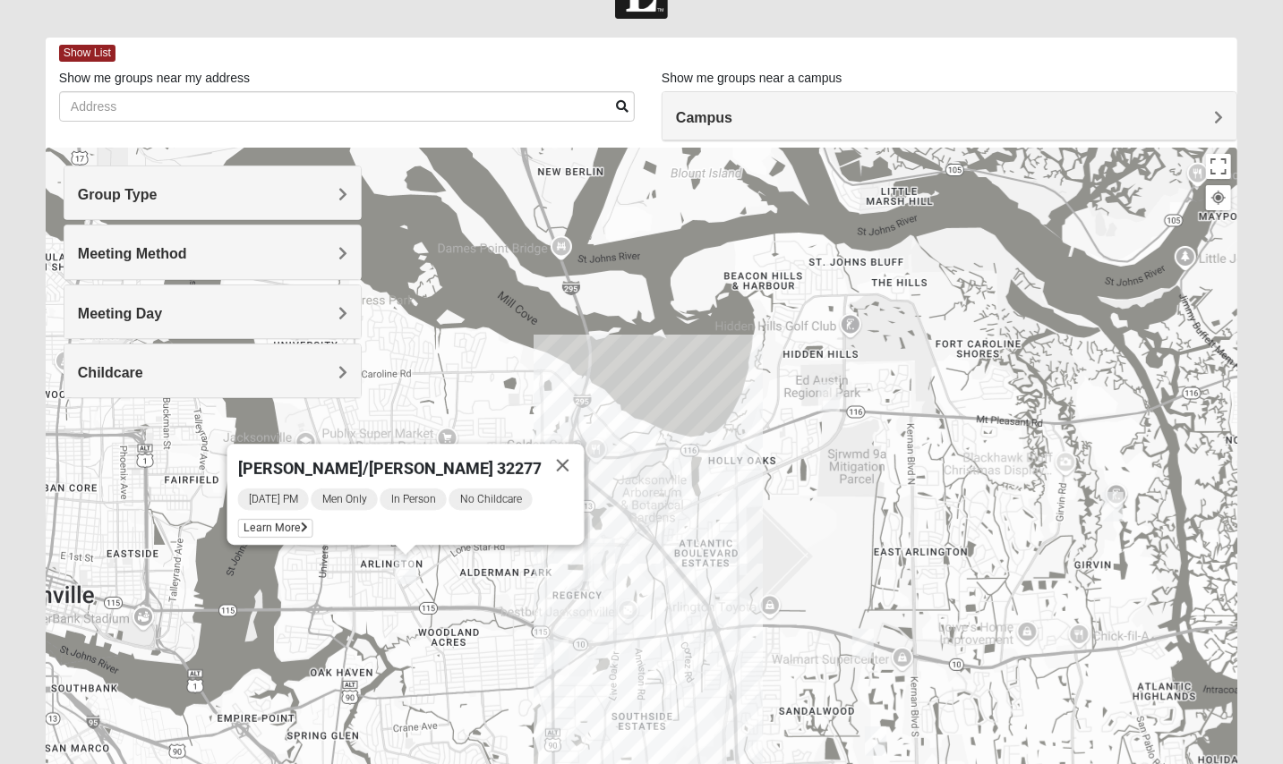
drag, startPoint x: 651, startPoint y: 493, endPoint x: 617, endPoint y: 425, distance: 76.1
click at [618, 430] on div "[PERSON_NAME]/[PERSON_NAME] 32277 [DATE] PM Men Only In Person No Childcare Lea…" at bounding box center [641, 506] width 1191 height 716
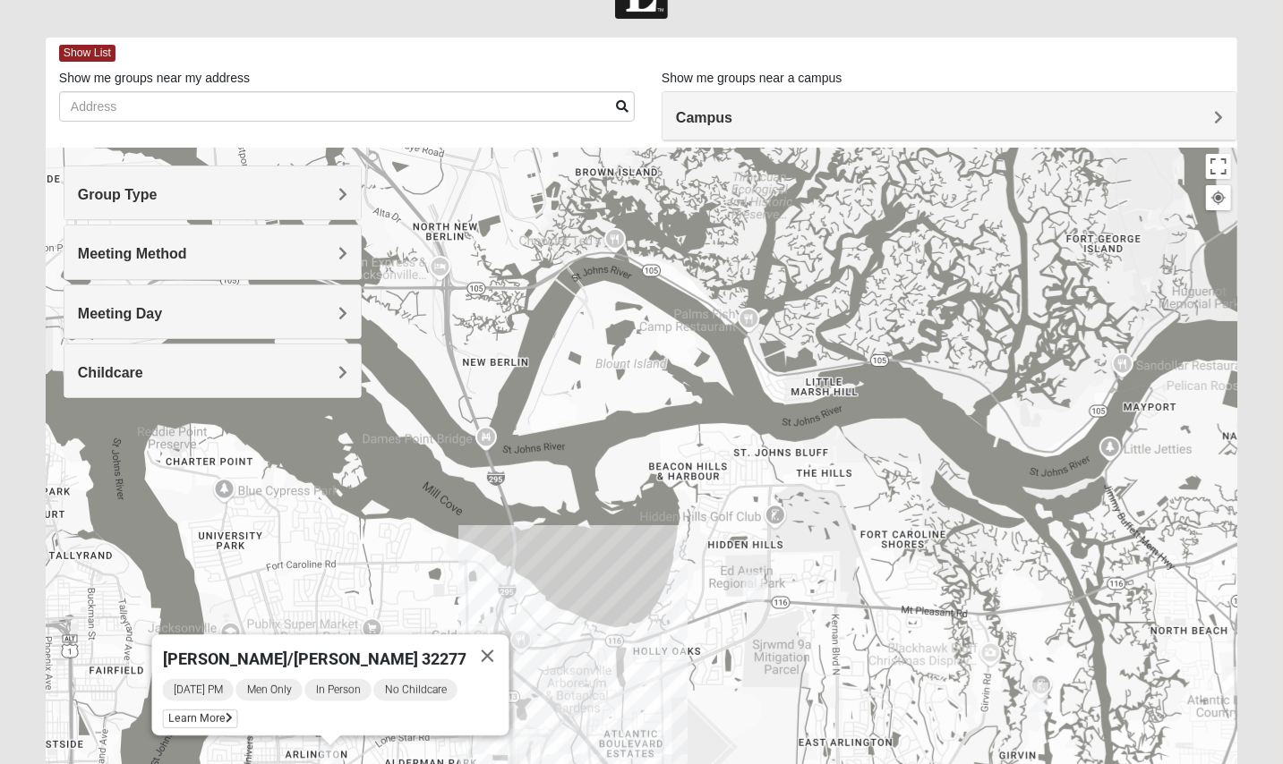
drag, startPoint x: 694, startPoint y: 391, endPoint x: 617, endPoint y: 588, distance: 211.4
click at [617, 588] on div "[PERSON_NAME]/[PERSON_NAME] 32277 [DATE] PM Men Only In Person No Childcare Lea…" at bounding box center [641, 506] width 1191 height 716
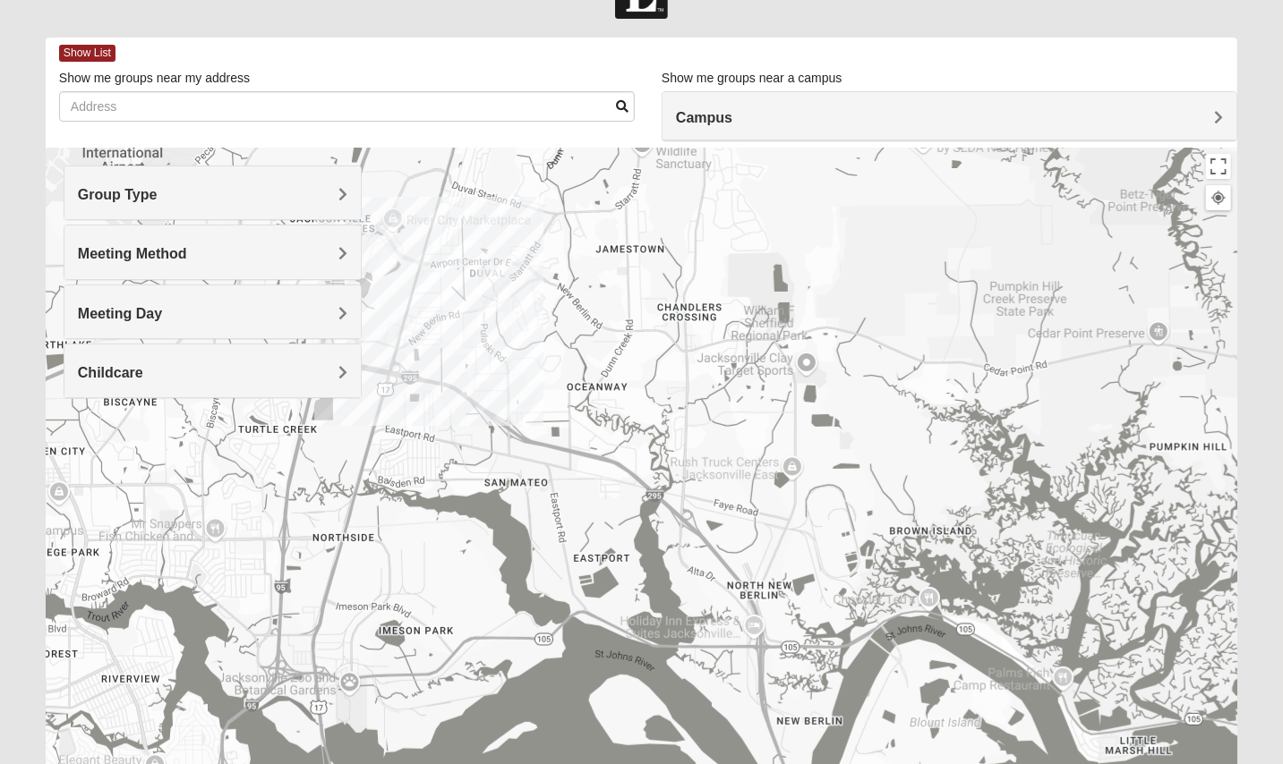
drag, startPoint x: 601, startPoint y: 496, endPoint x: 930, endPoint y: 852, distance: 484.6
click at [930, 687] on html "Log In Find A Group Error Show List Loading Groups" at bounding box center [641, 436] width 1283 height 985
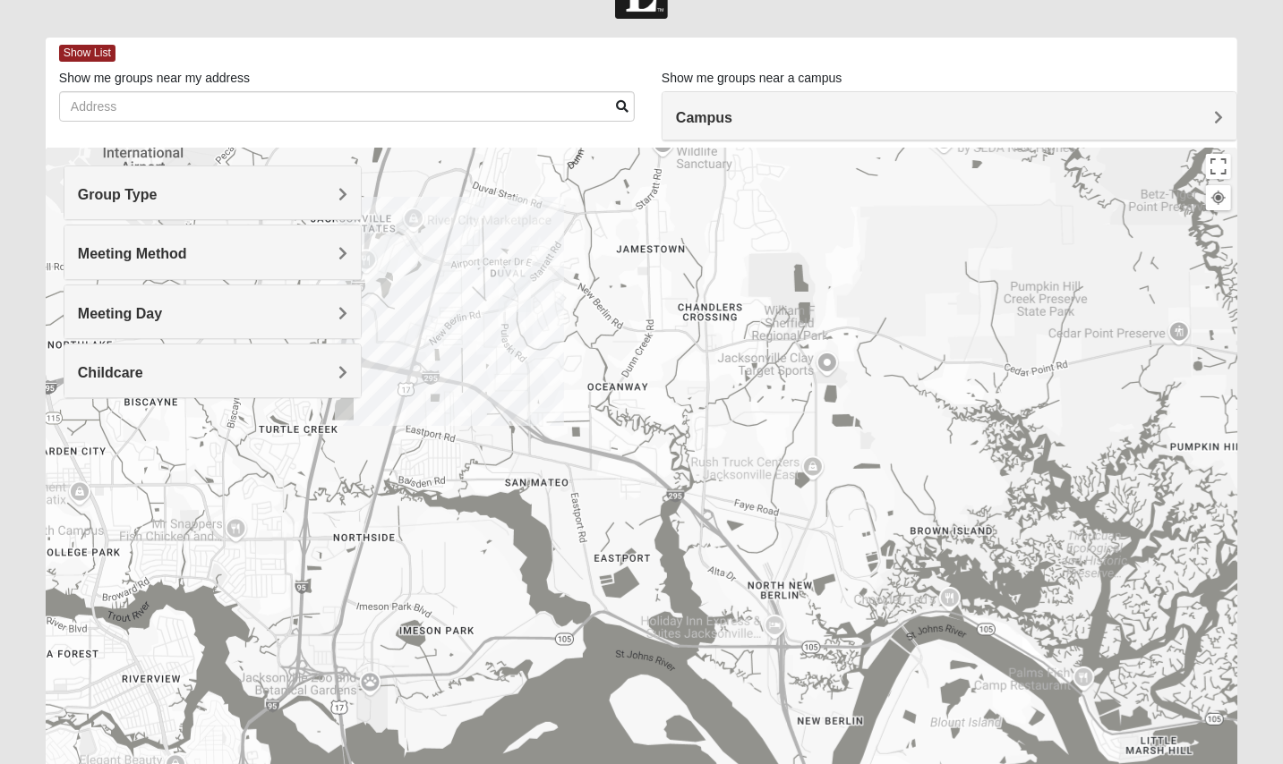
click at [513, 288] on img "North Jax" at bounding box center [515, 290] width 32 height 43
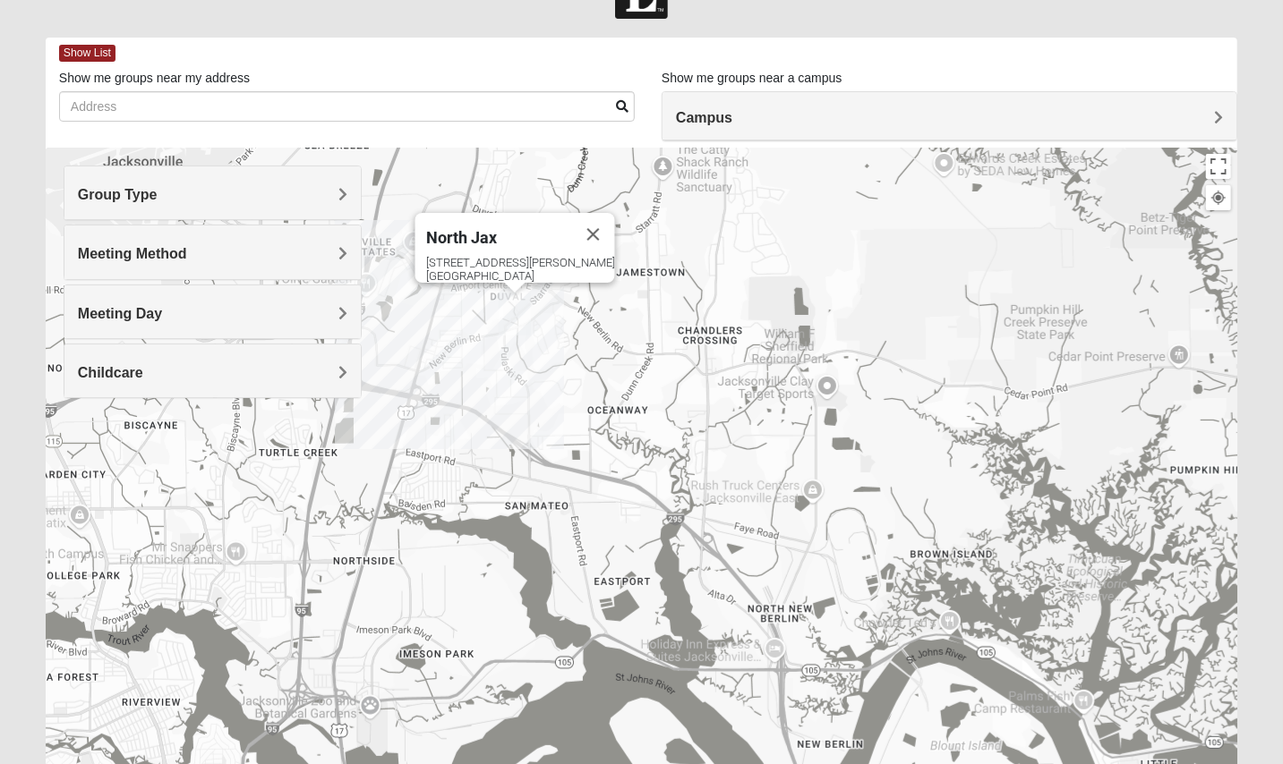
click at [495, 228] on span "North Jax" at bounding box center [460, 237] width 71 height 19
click at [146, 256] on span "Meeting Method" at bounding box center [132, 253] width 109 height 15
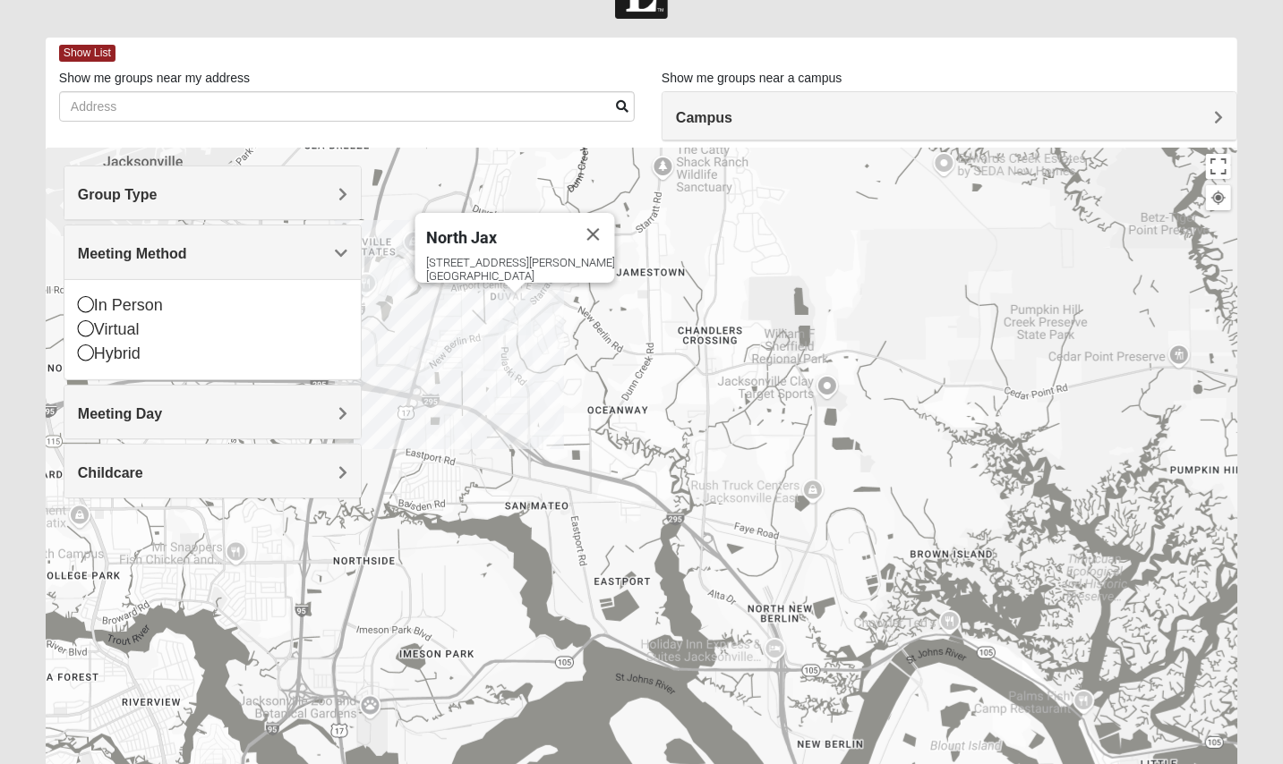
click at [126, 200] on span "Group Type" at bounding box center [118, 194] width 80 height 15
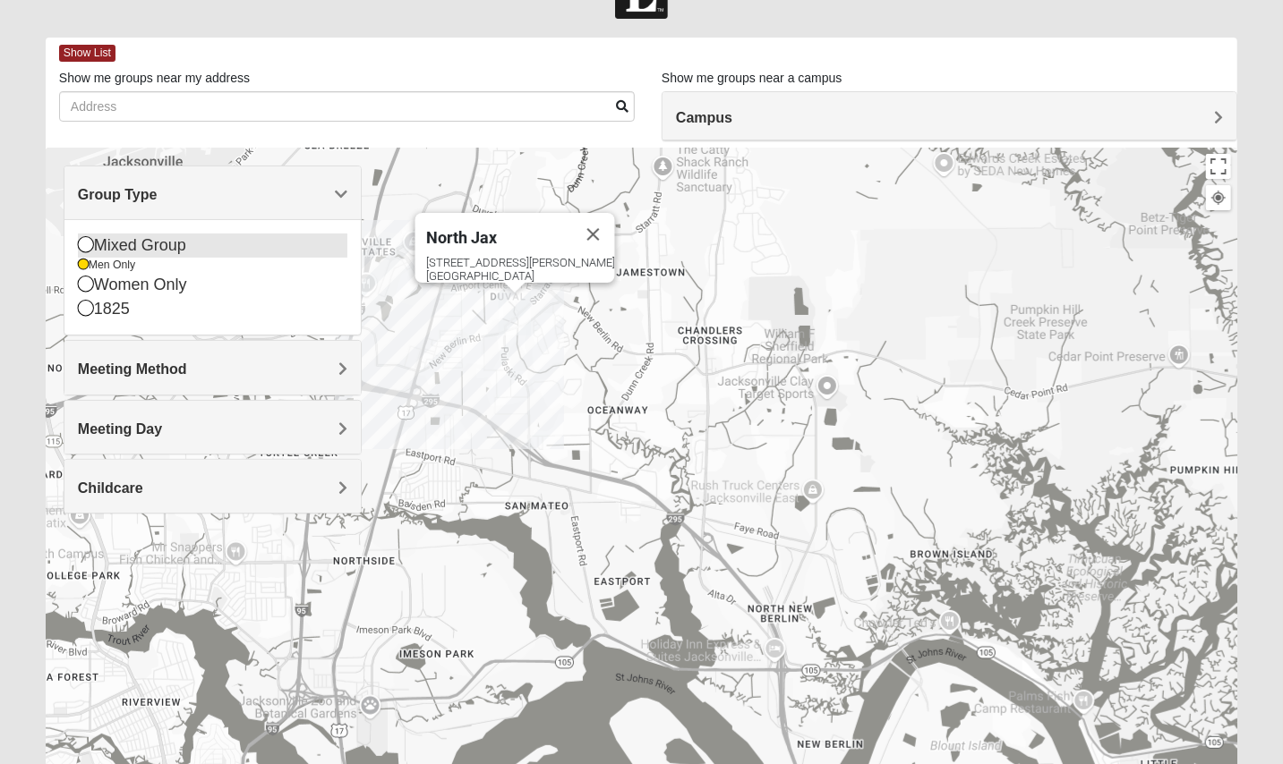
click at [81, 247] on icon at bounding box center [86, 244] width 16 height 16
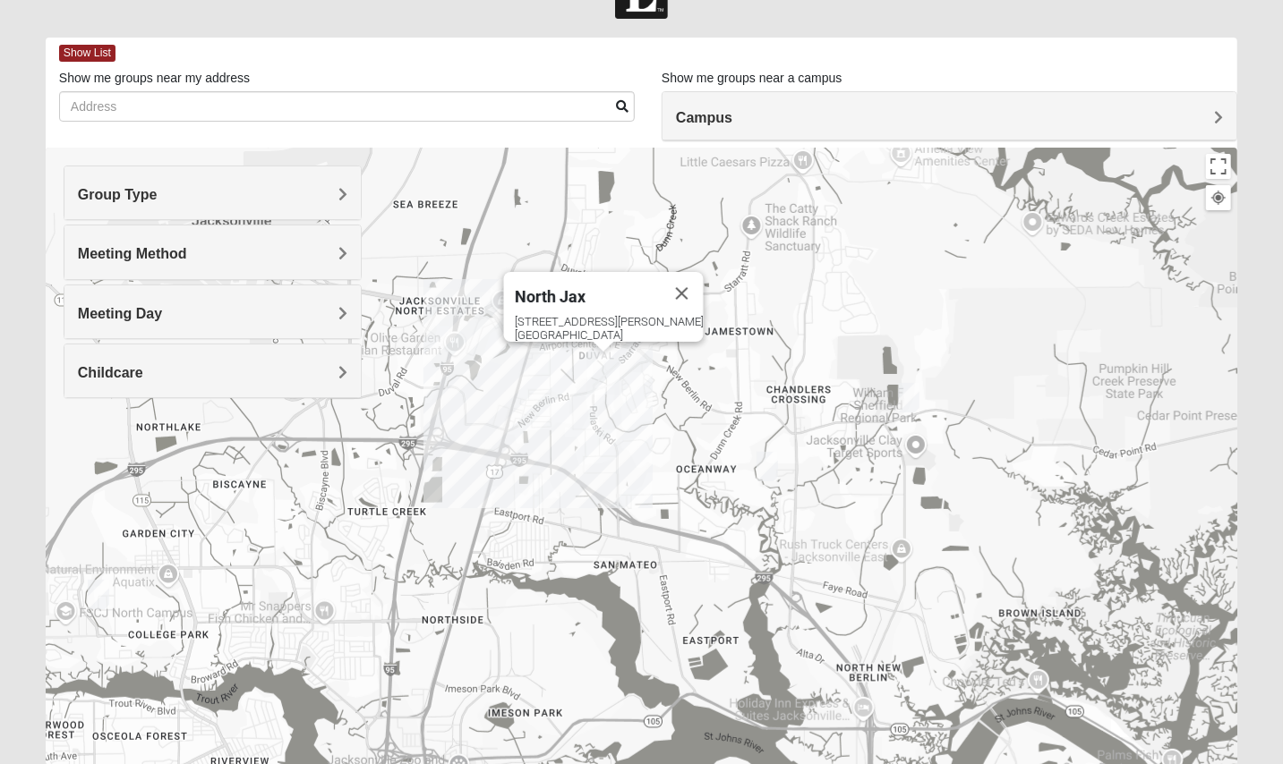
drag, startPoint x: 482, startPoint y: 378, endPoint x: 576, endPoint y: 439, distance: 111.2
click at [576, 439] on div "North Jax [STREET_ADDRESS][PERSON_NAME]" at bounding box center [641, 506] width 1191 height 716
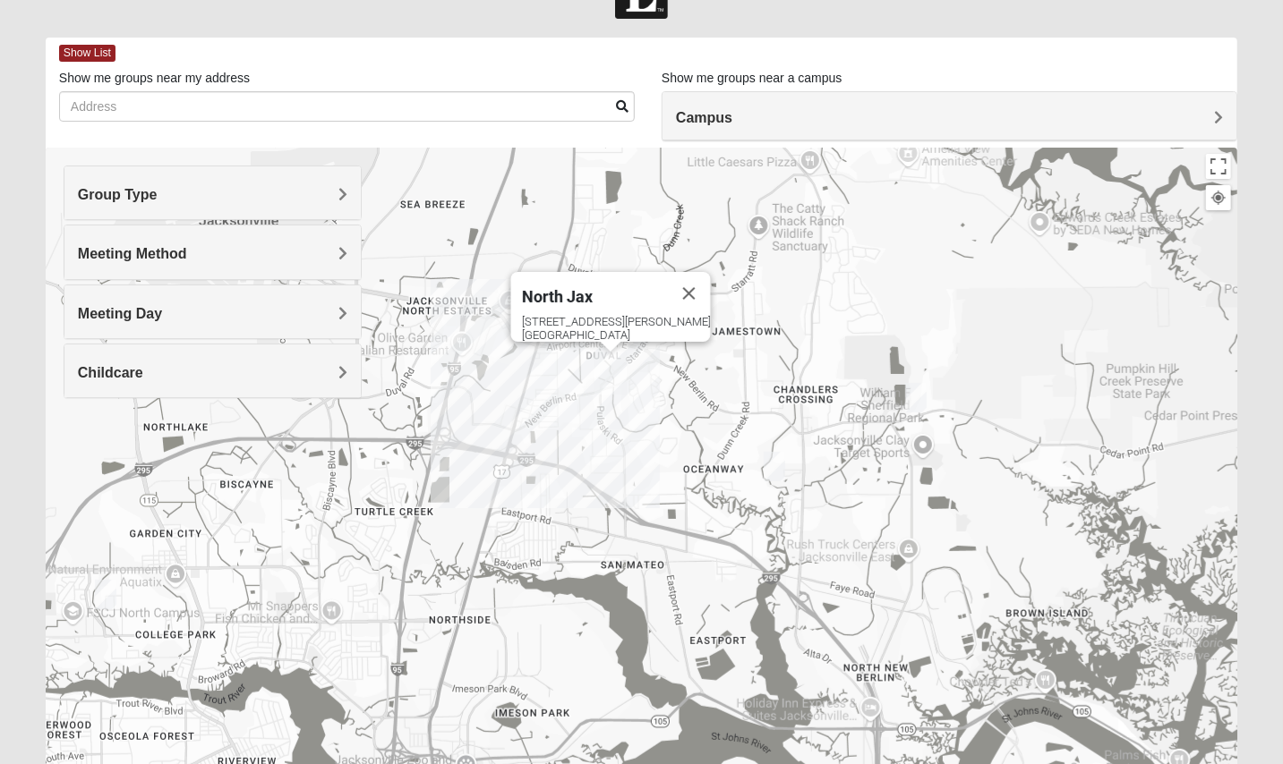
click at [590, 395] on div "North Jax [STREET_ADDRESS][PERSON_NAME]" at bounding box center [641, 506] width 1191 height 716
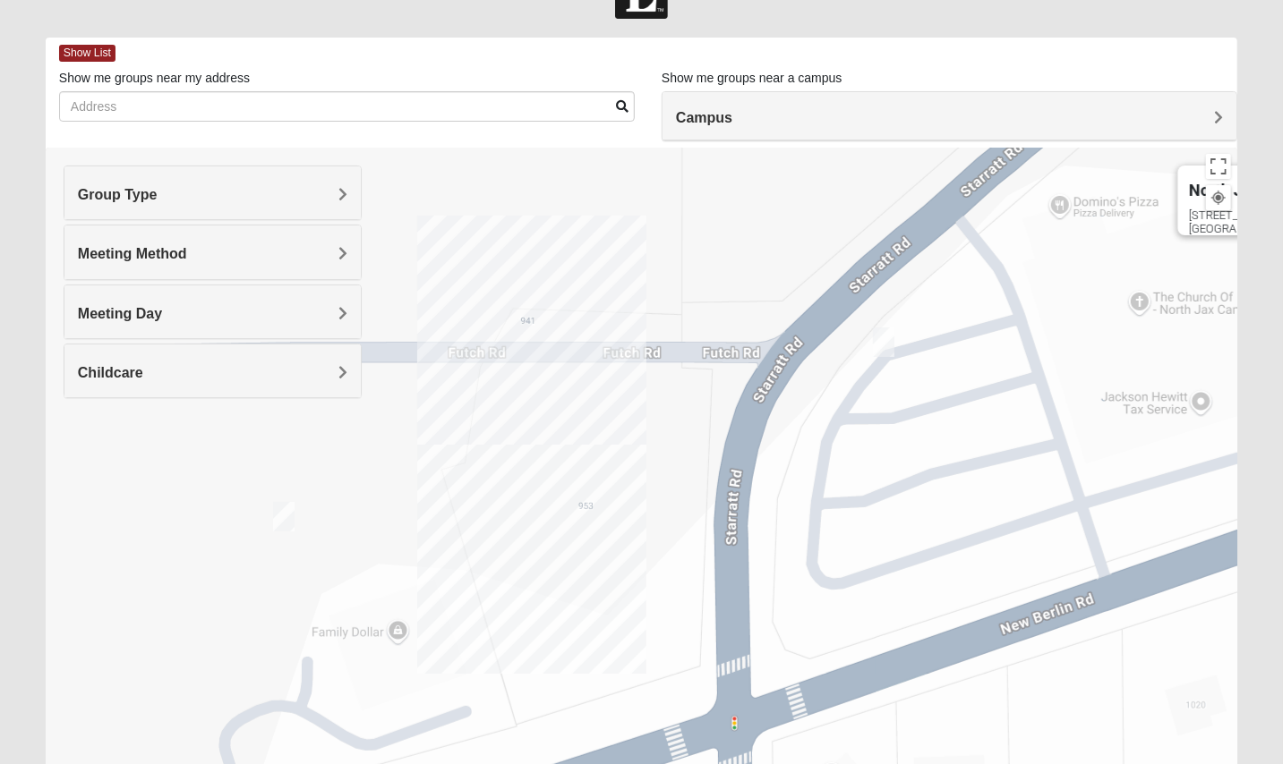
drag, startPoint x: 751, startPoint y: 575, endPoint x: 695, endPoint y: 509, distance: 85.7
click at [695, 510] on div "North Jax [STREET_ADDRESS][PERSON_NAME]" at bounding box center [641, 506] width 1191 height 716
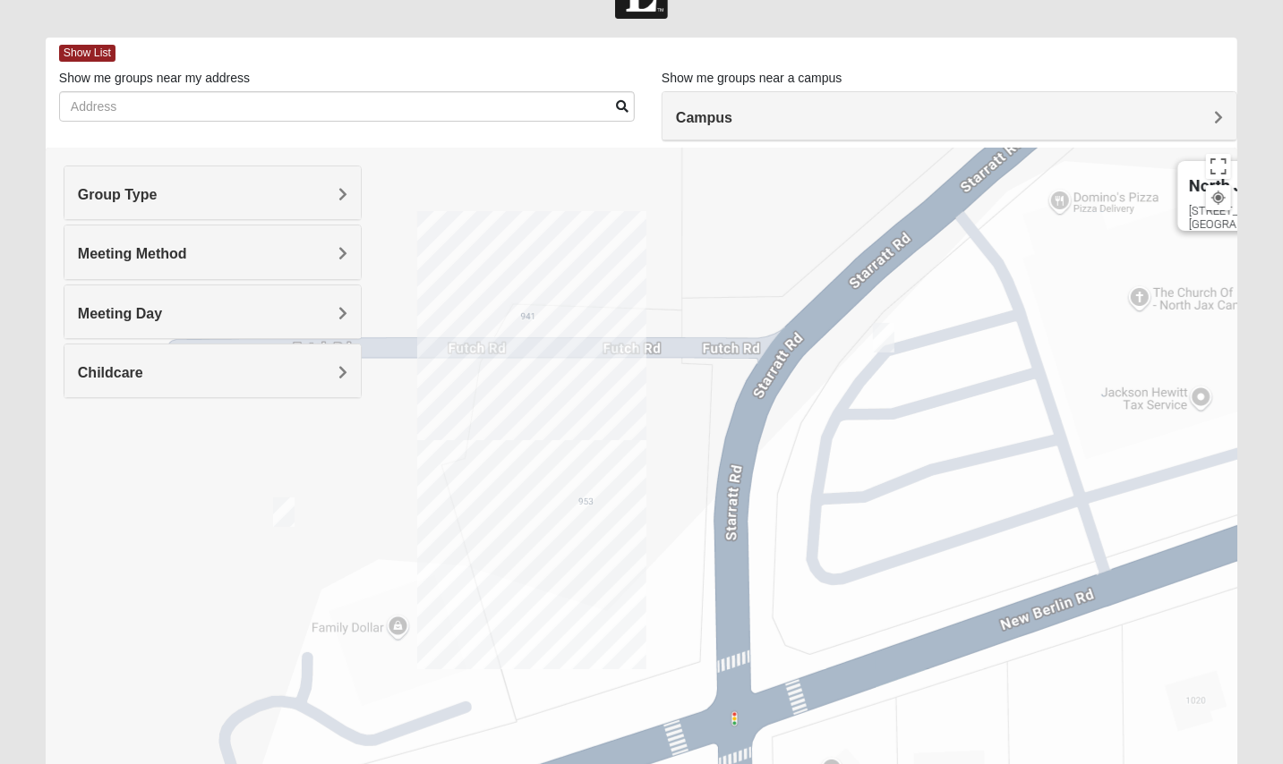
click at [289, 516] on img "On Campus Mixed Bales/Kentzell 32218" at bounding box center [283, 513] width 21 height 30
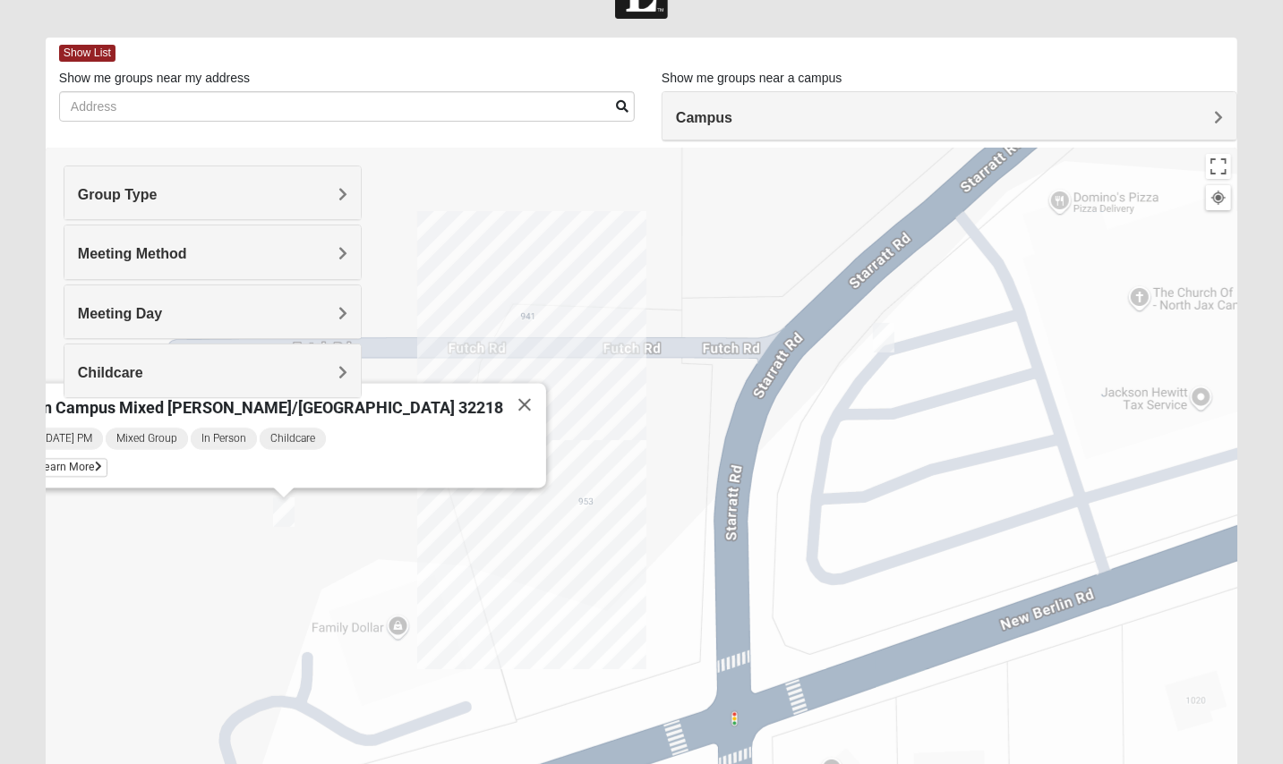
click at [869, 335] on div "On Campus Mixed [PERSON_NAME]/[GEOGRAPHIC_DATA] 32218 [DATE] PM Mixed Group In …" at bounding box center [641, 506] width 1191 height 716
click at [874, 335] on img "On Campus Mixed Gunsolus/Haldenwang 32218" at bounding box center [883, 338] width 21 height 30
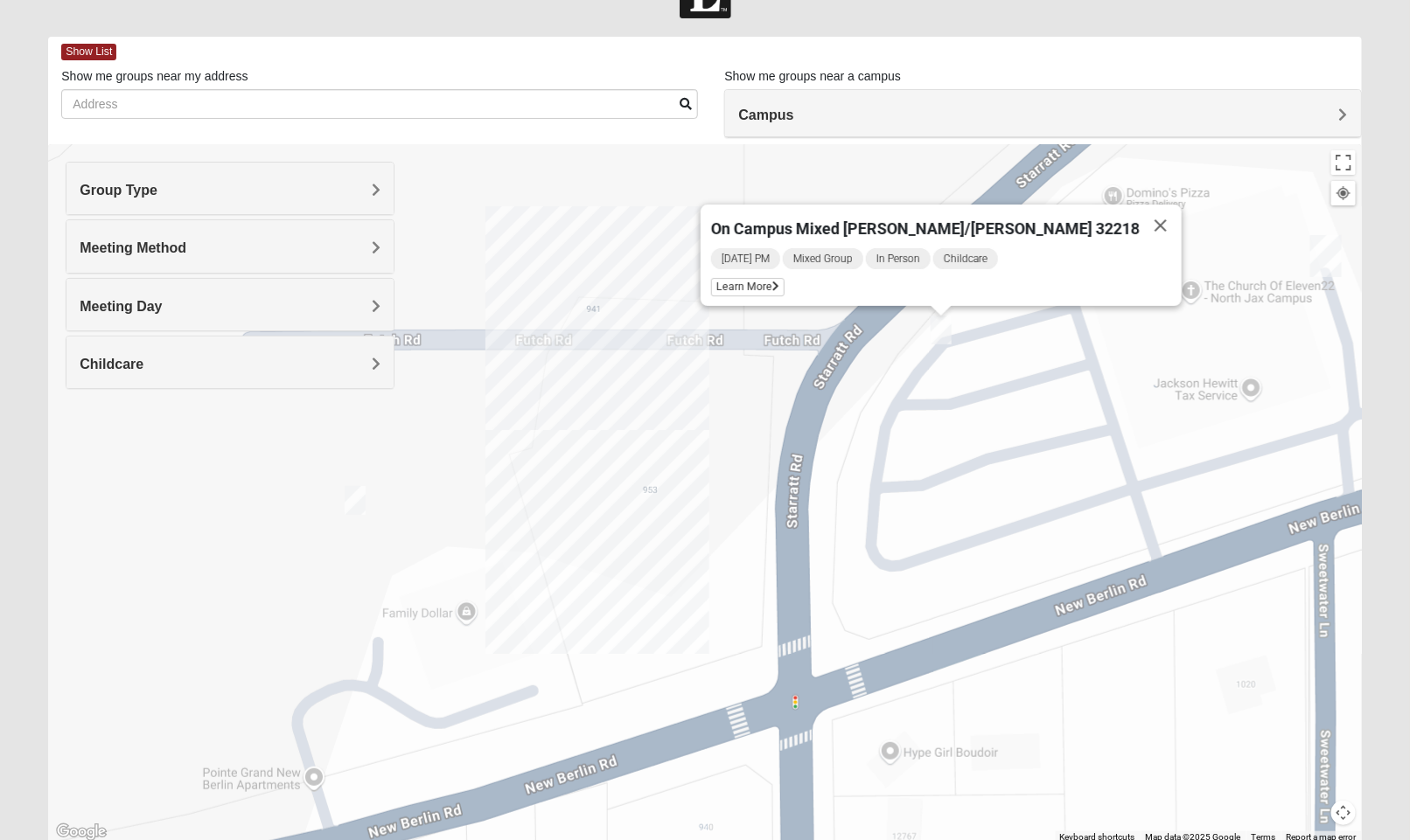
drag, startPoint x: 723, startPoint y: 443, endPoint x: 773, endPoint y: 498, distance: 74.3
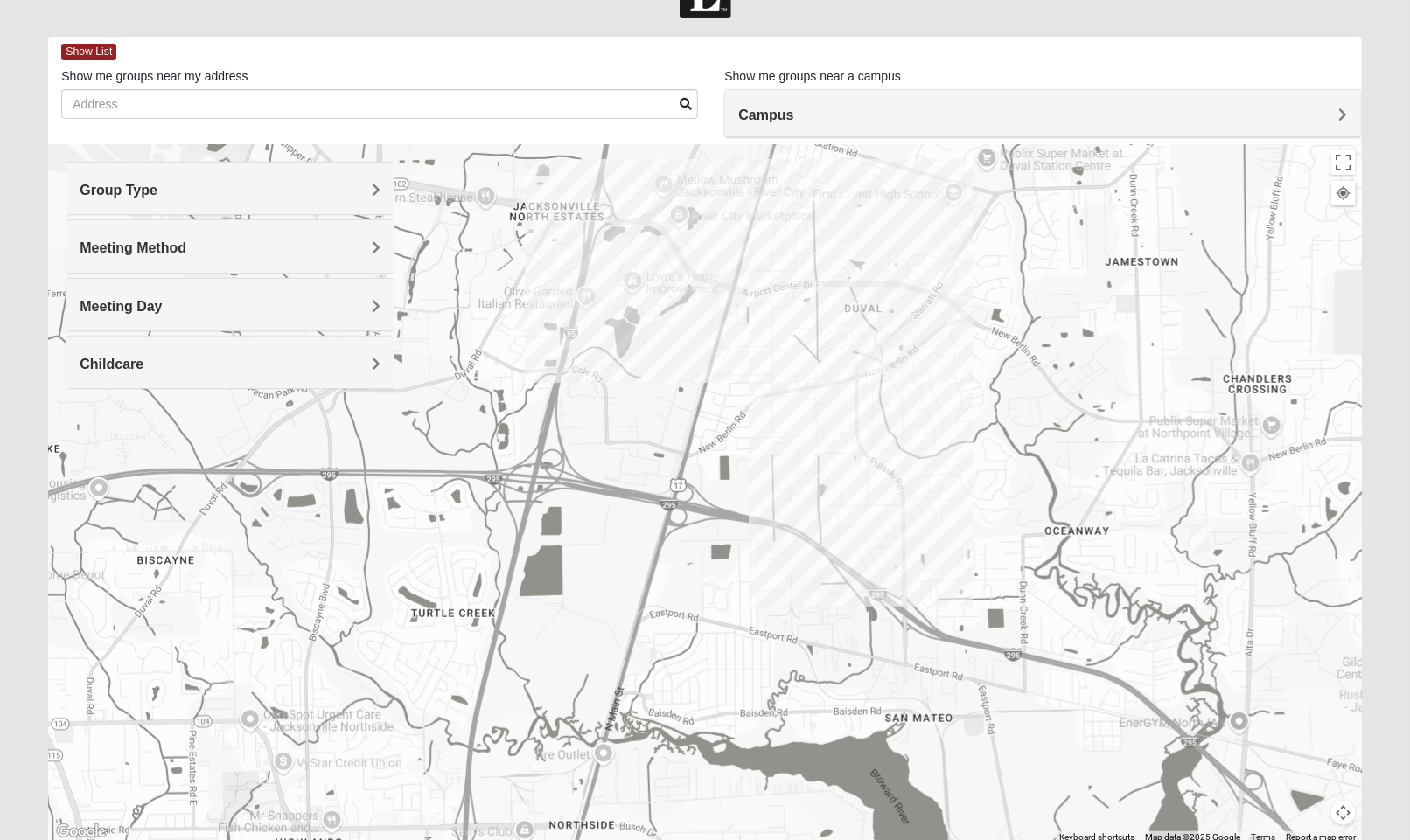
click at [617, 246] on div at bounding box center [704, 494] width 1312 height 699
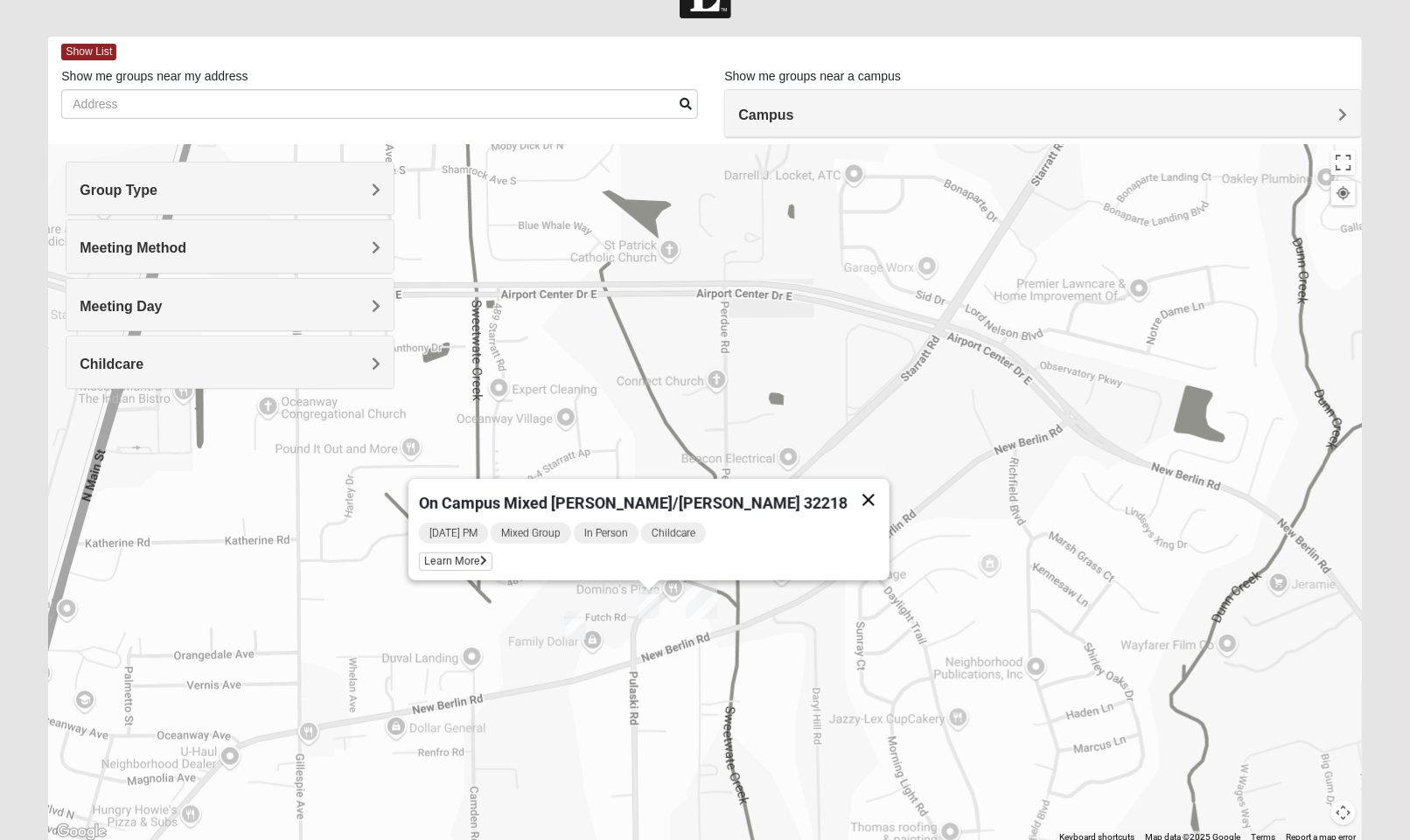
click at [847, 489] on button "Close" at bounding box center [868, 499] width 42 height 42
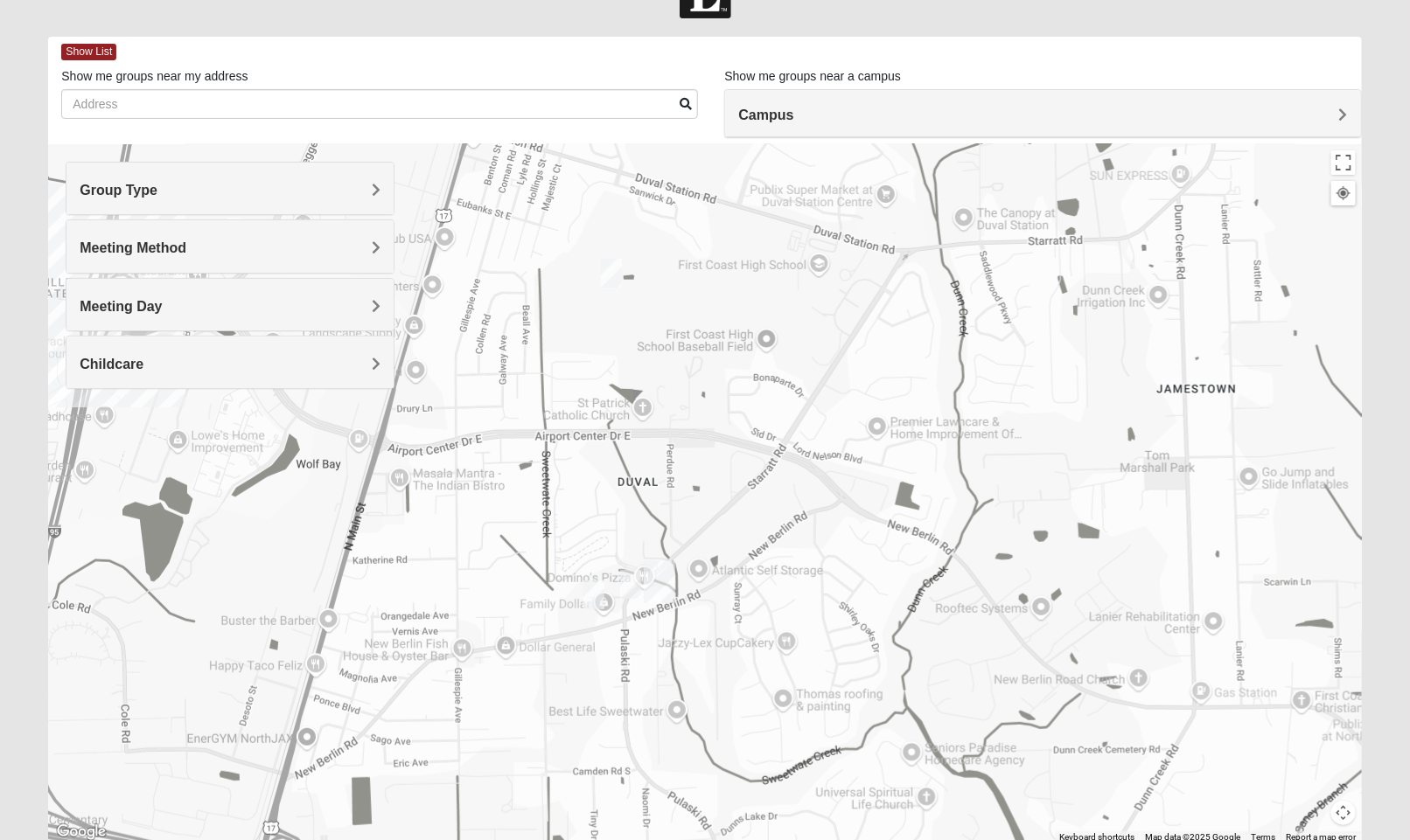
drag, startPoint x: 549, startPoint y: 462, endPoint x: 584, endPoint y: 525, distance: 72.1
click at [584, 525] on div at bounding box center [704, 494] width 1312 height 699
click at [615, 278] on img "Mixed Martins 32218" at bounding box center [613, 276] width 21 height 29
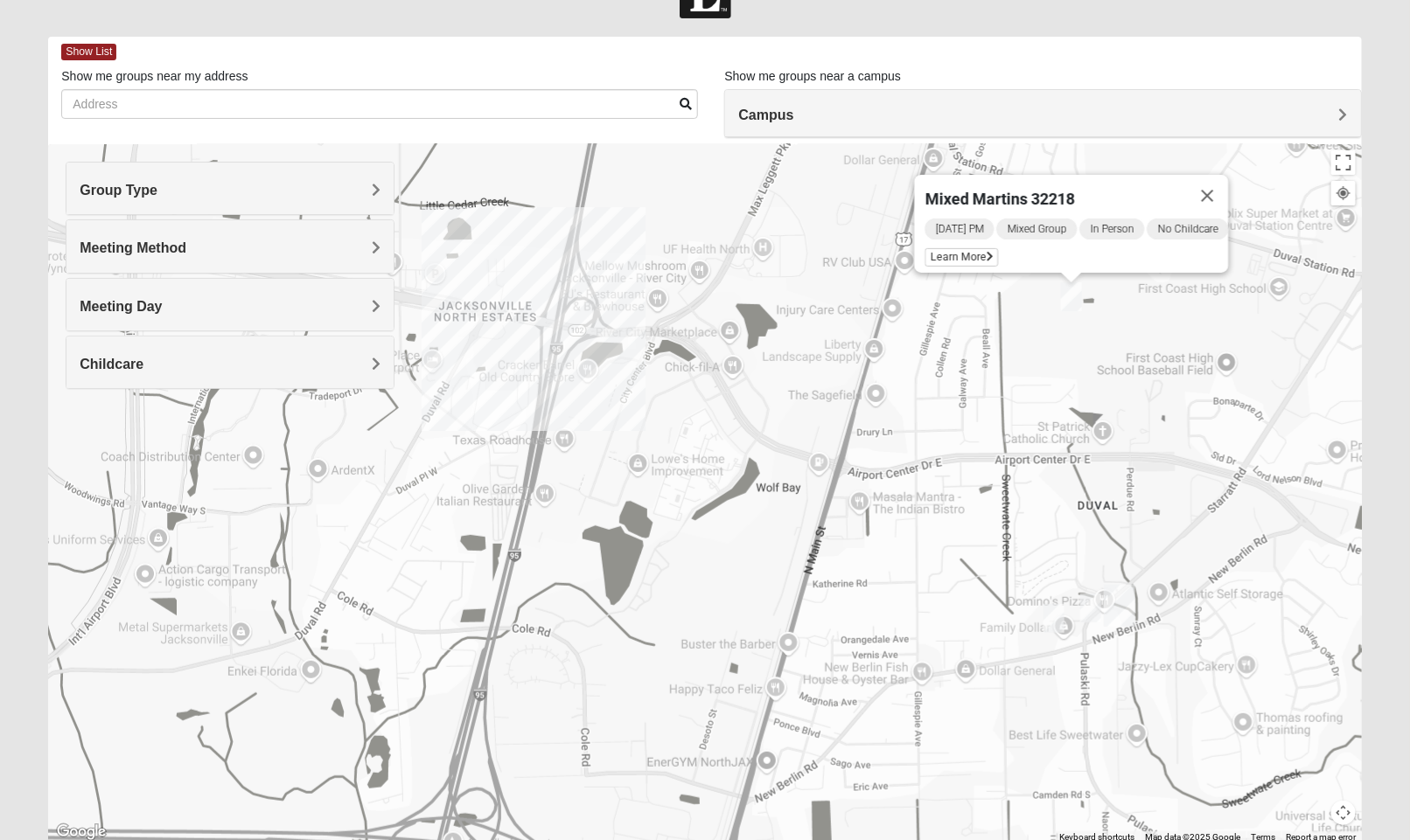
drag, startPoint x: 494, startPoint y: 527, endPoint x: 958, endPoint y: 494, distance: 465.2
click at [958, 494] on div "Mixed Martins 32218 [DATE] PM Mixed Group In Person No Childcare Learn More" at bounding box center [704, 494] width 1312 height 699
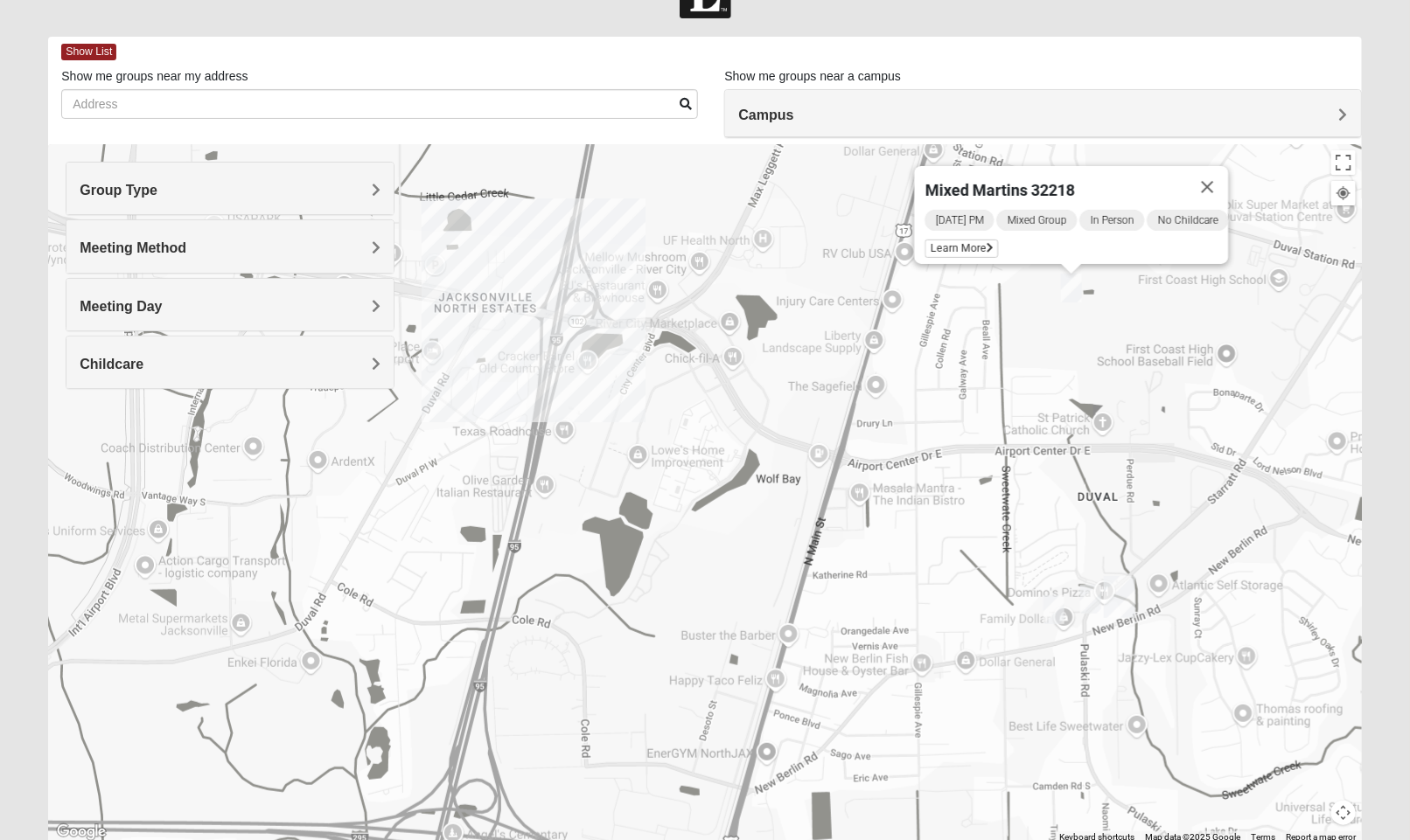
click at [600, 354] on div "Mixed Martins 32218 [DATE] PM Mixed Group In Person No Childcare Learn More" at bounding box center [704, 494] width 1312 height 699
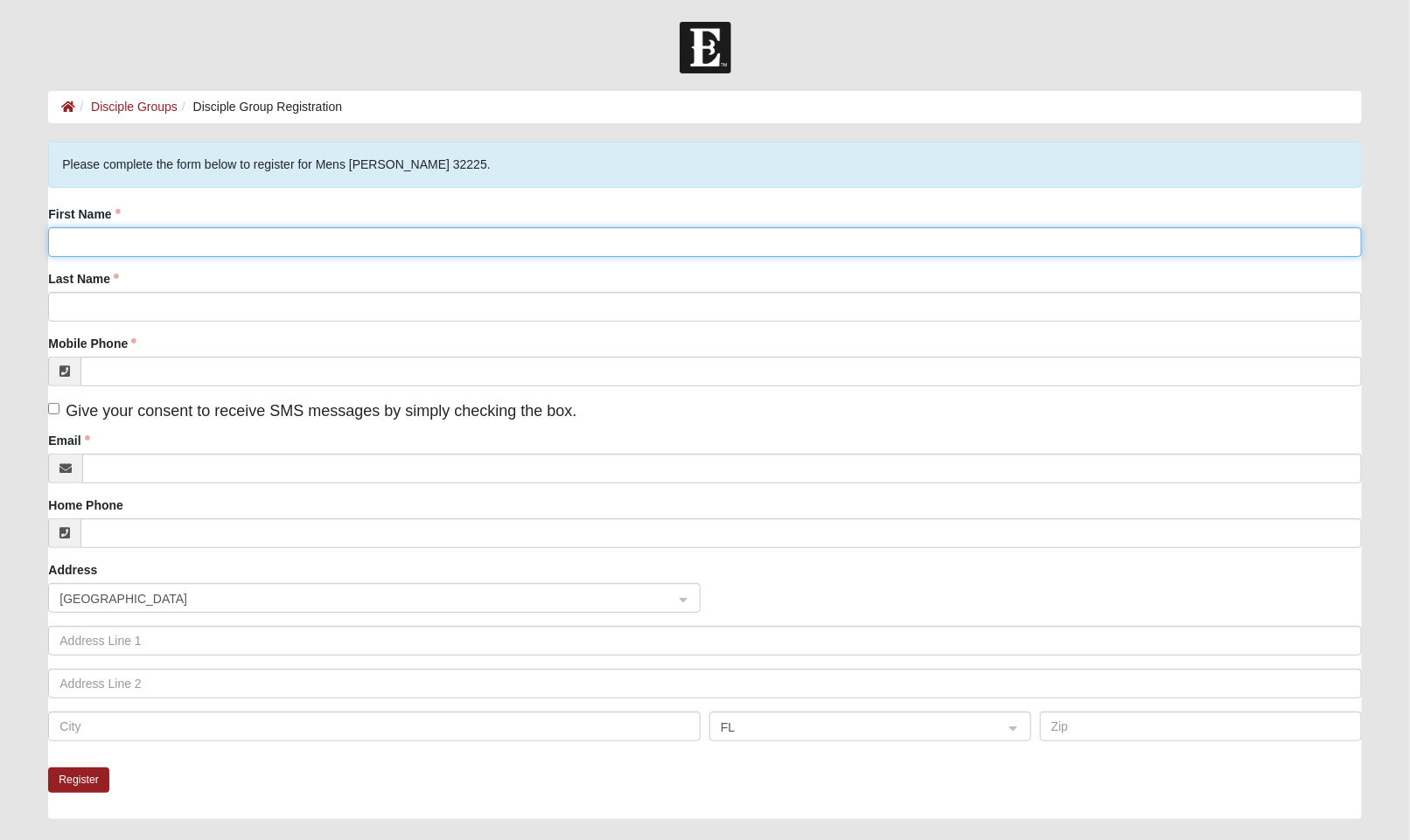
click at [300, 234] on input "First Name" at bounding box center [704, 242] width 1312 height 29
type input "[PERSON_NAME]"
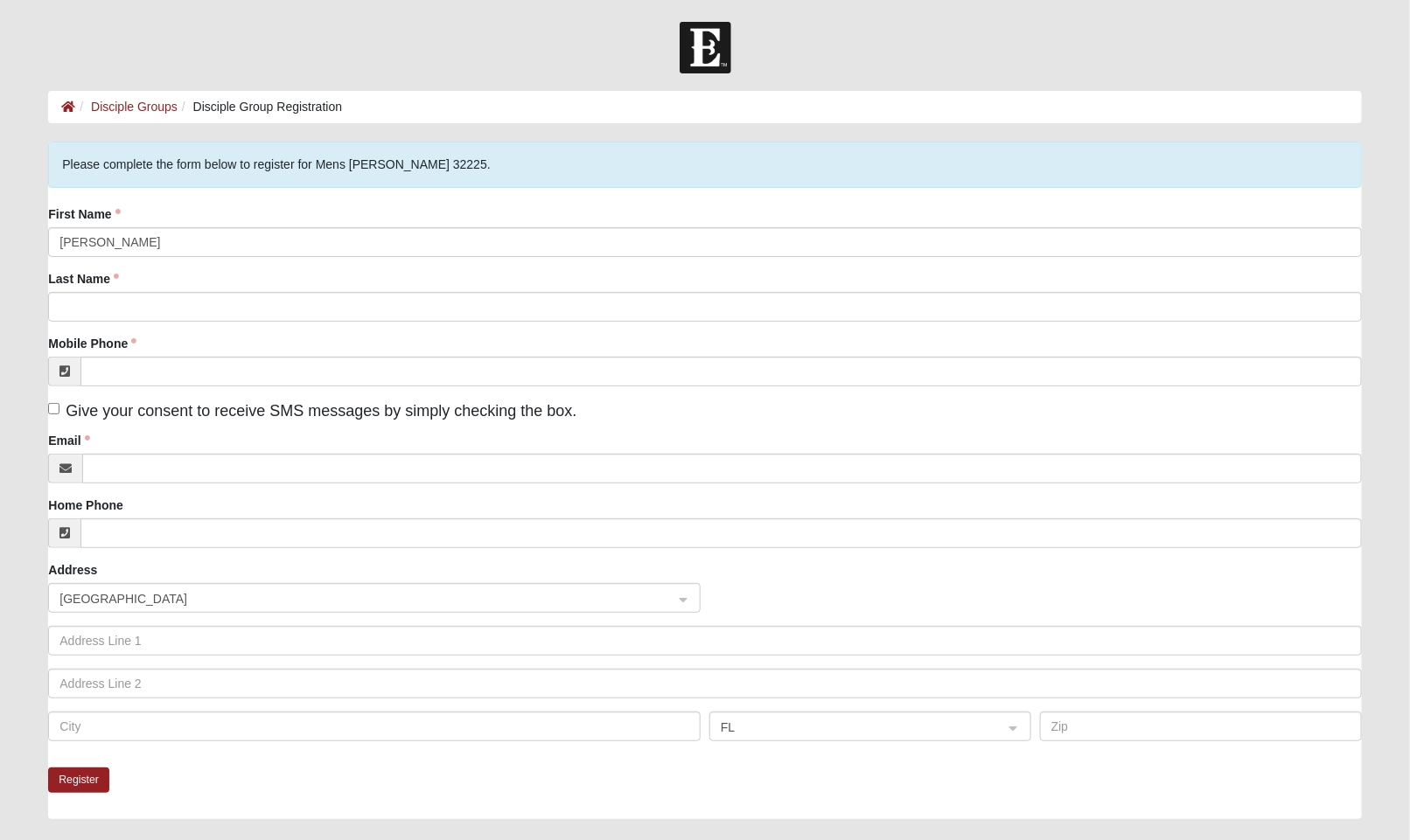
click at [284, 288] on div "Last Name" at bounding box center [704, 296] width 1312 height 52
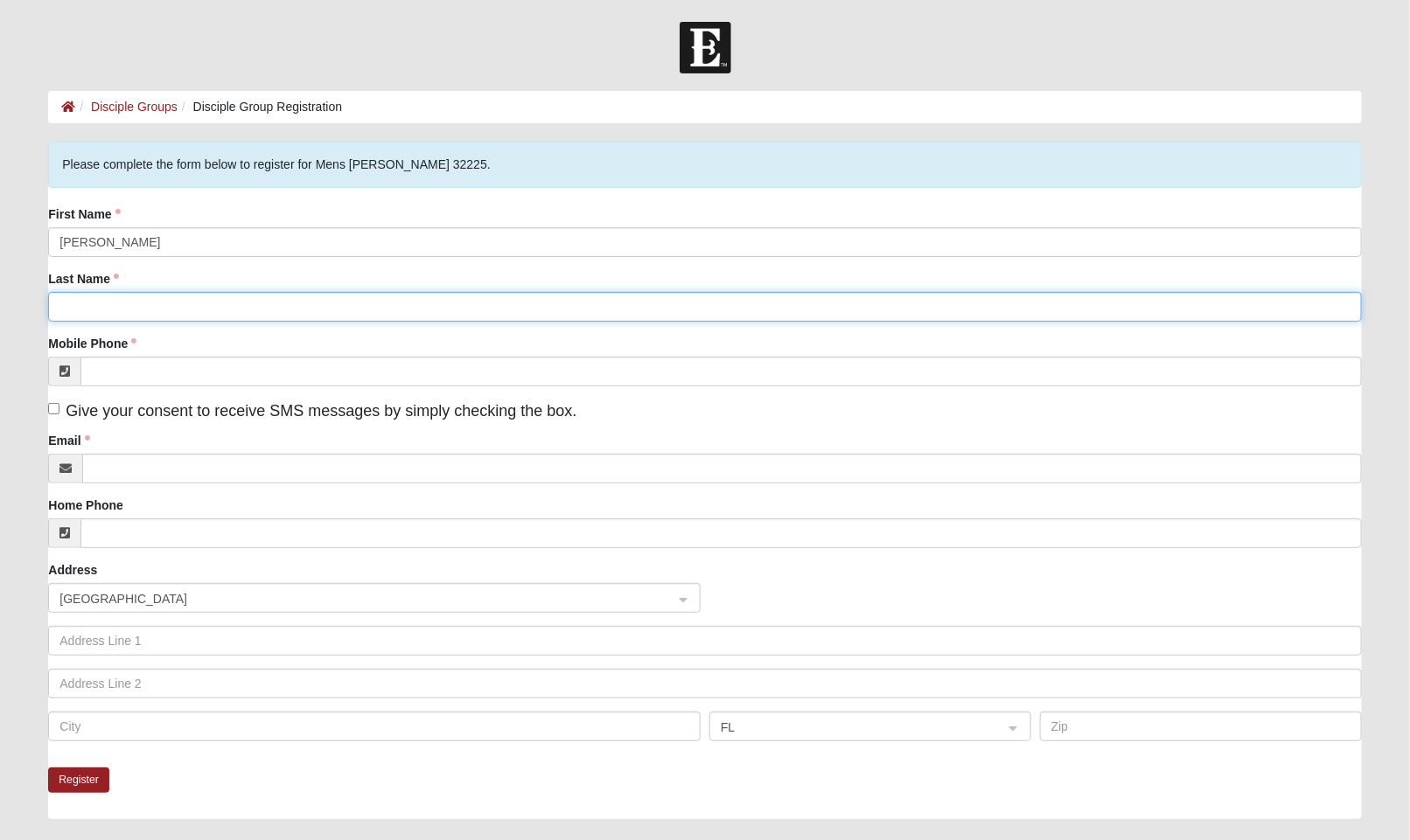
click at [273, 316] on input "Last Name" at bounding box center [704, 307] width 1312 height 29
type input "[PERSON_NAME]"
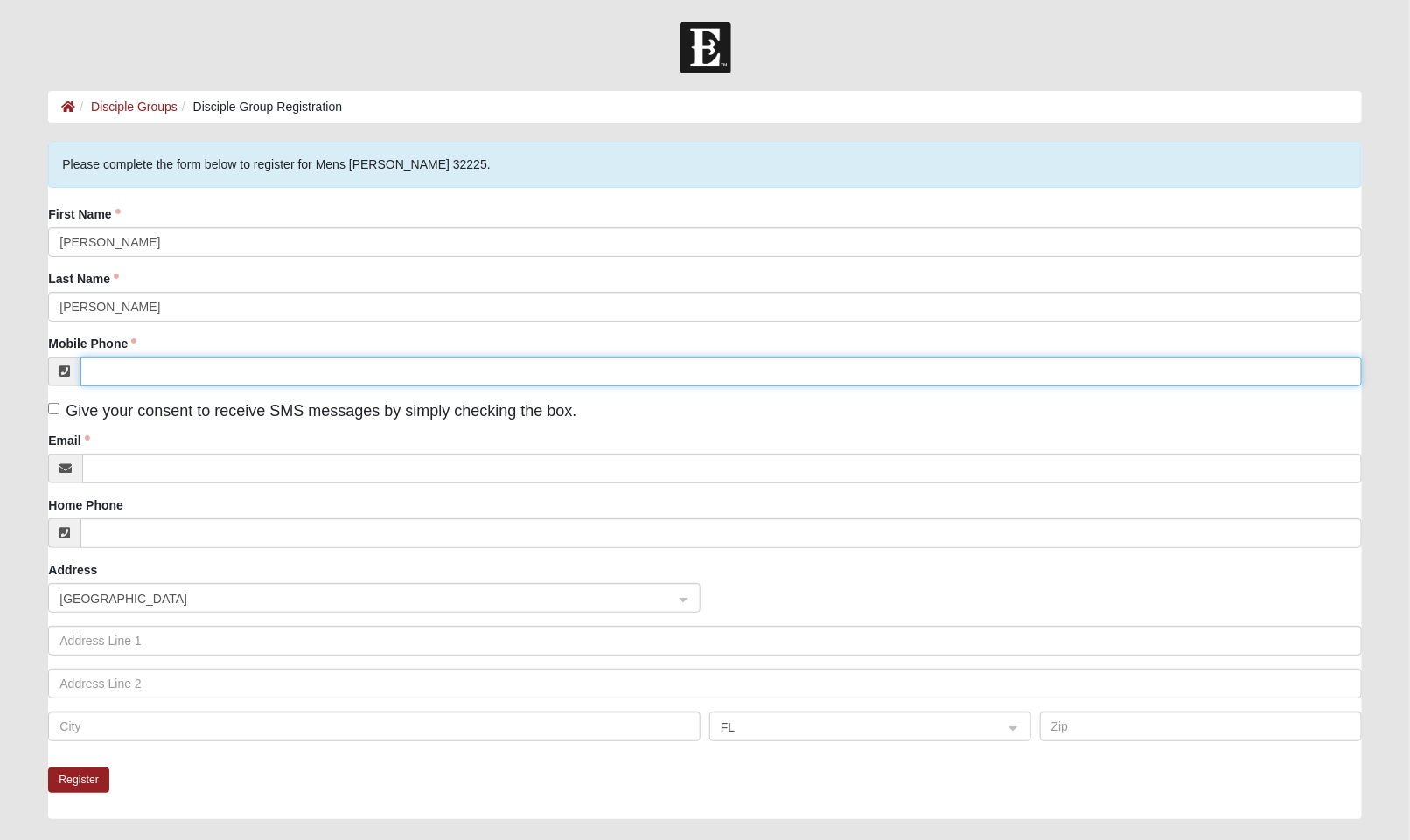
click at [267, 376] on input "Mobile Phone" at bounding box center [720, 371] width 1280 height 29
type input "[PHONE_NUMBER]"
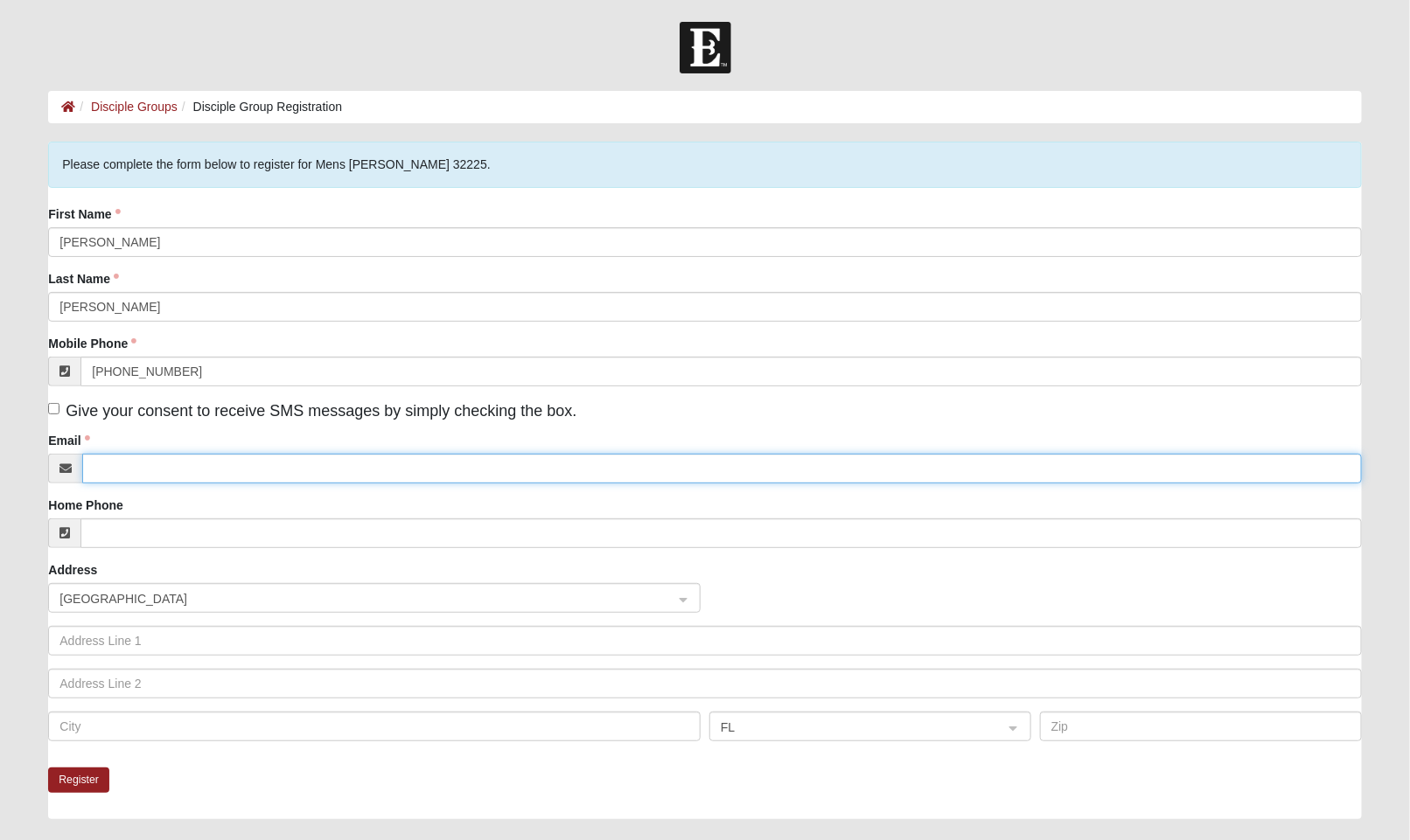
click at [238, 464] on input "Email" at bounding box center [721, 469] width 1279 height 29
type input "[PERSON_NAME][EMAIL_ADDRESS][PERSON_NAME][DOMAIN_NAME]"
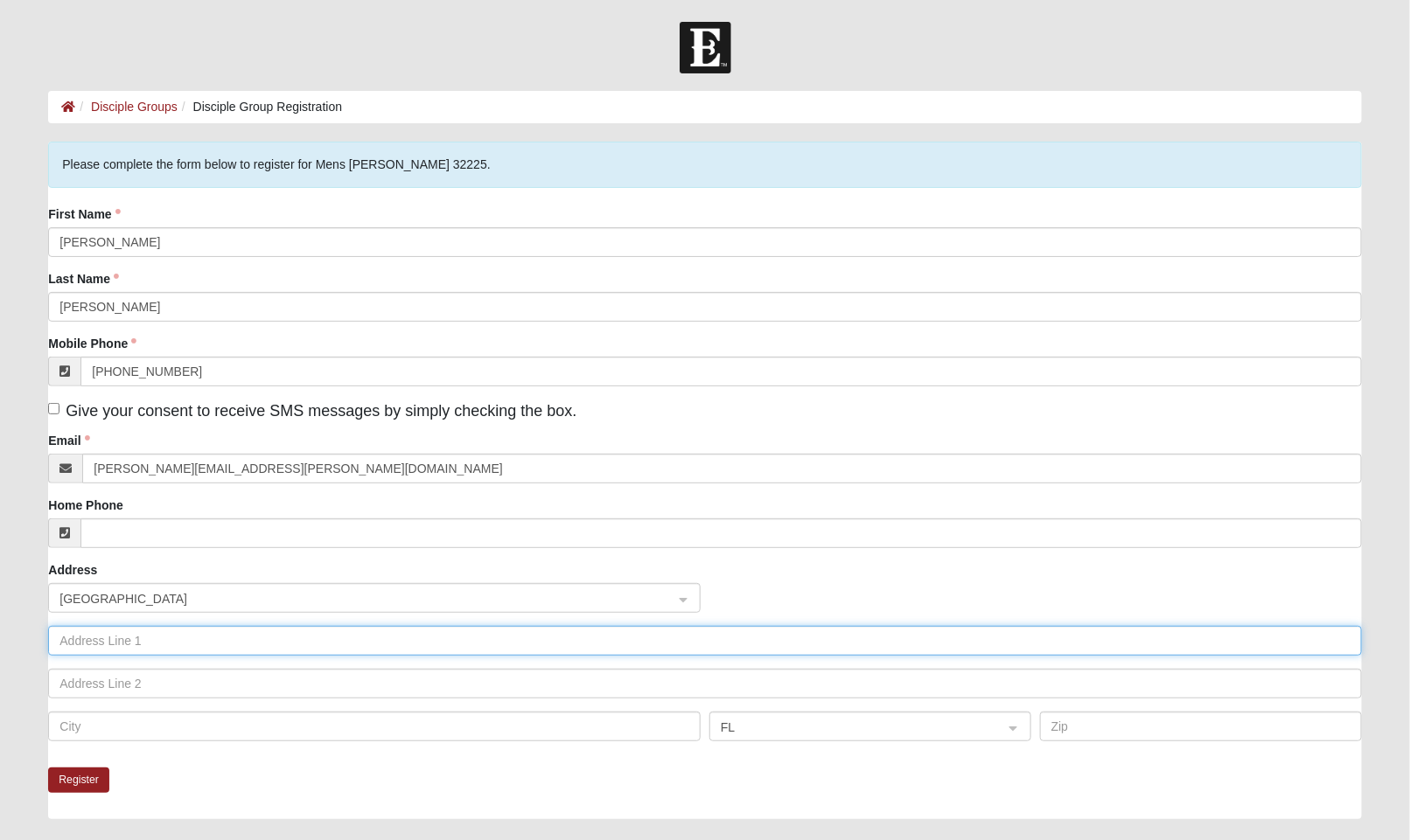
click at [151, 637] on input "text" at bounding box center [704, 641] width 1312 height 29
type input "[STREET_ADDRESS]"
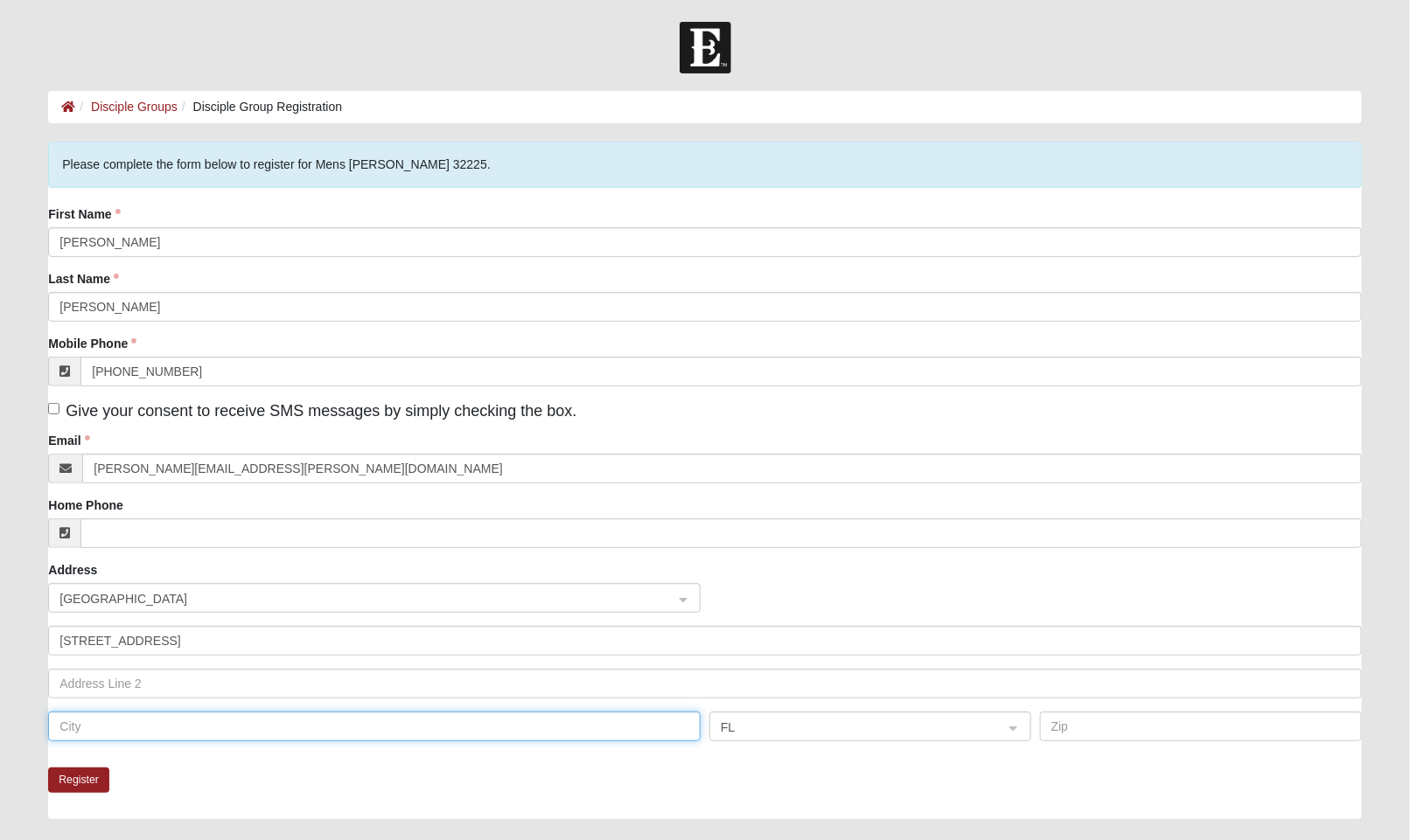
click at [113, 721] on input "text" at bounding box center [374, 727] width 653 height 29
type input "Jacksonville"
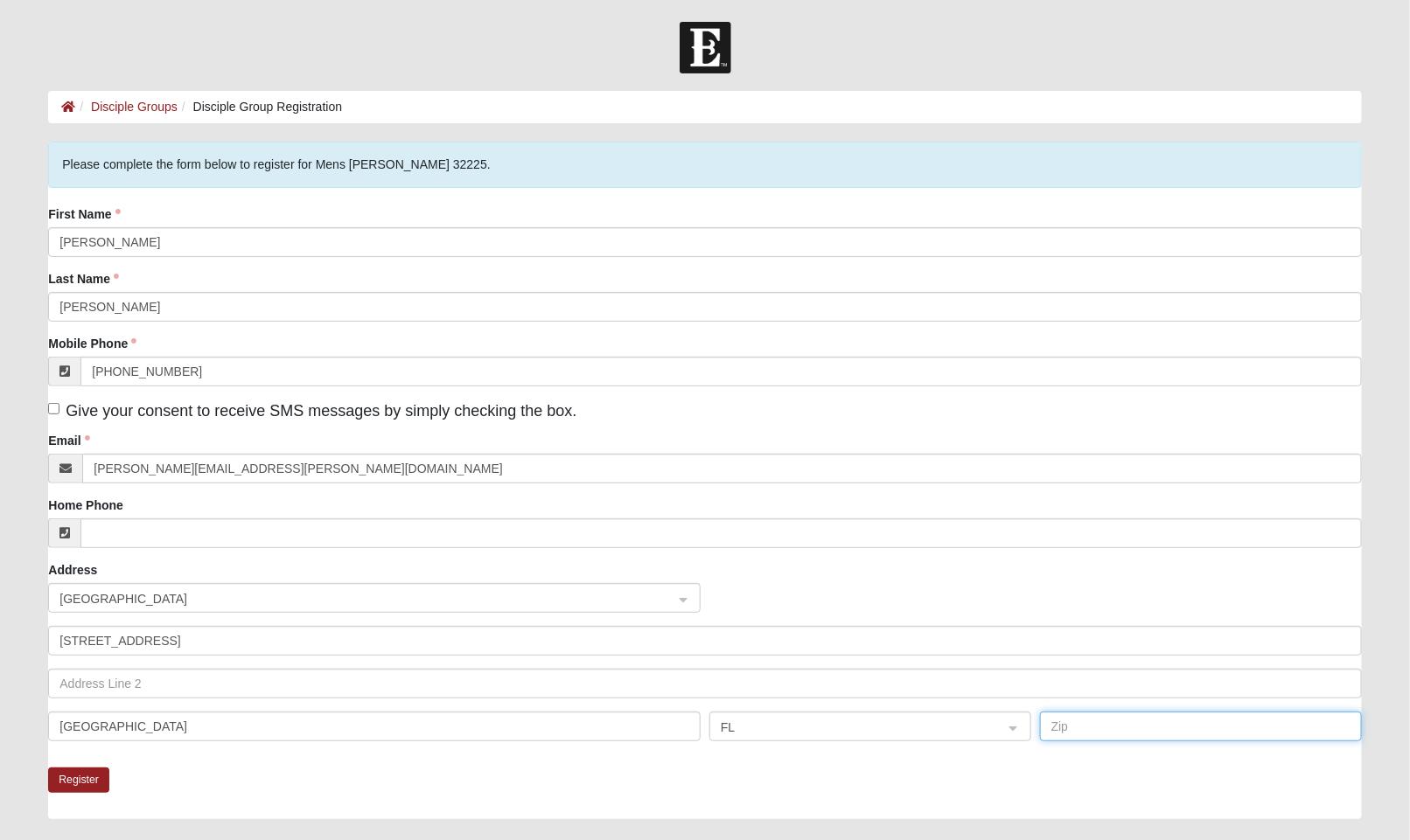
click at [1078, 729] on input "text" at bounding box center [1200, 727] width 321 height 29
type input "32226"
drag, startPoint x: 350, startPoint y: 165, endPoint x: 406, endPoint y: 168, distance: 56.1
click at [406, 168] on div "Please complete the form below to register for Mens Mendonsa 32225." at bounding box center [704, 164] width 1312 height 46
copy div "Mendonsa"
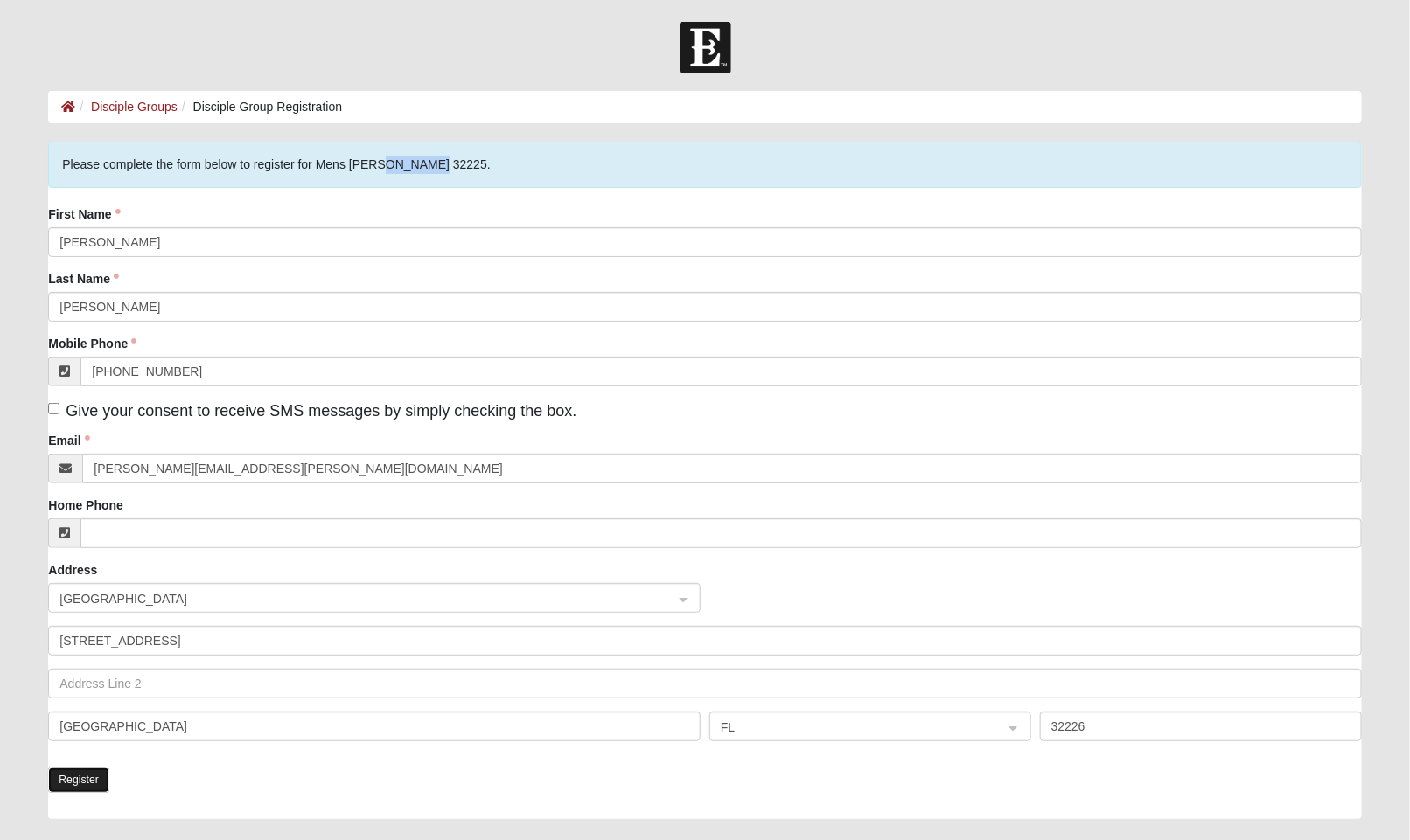
click at [92, 776] on button "Register" at bounding box center [78, 780] width 62 height 25
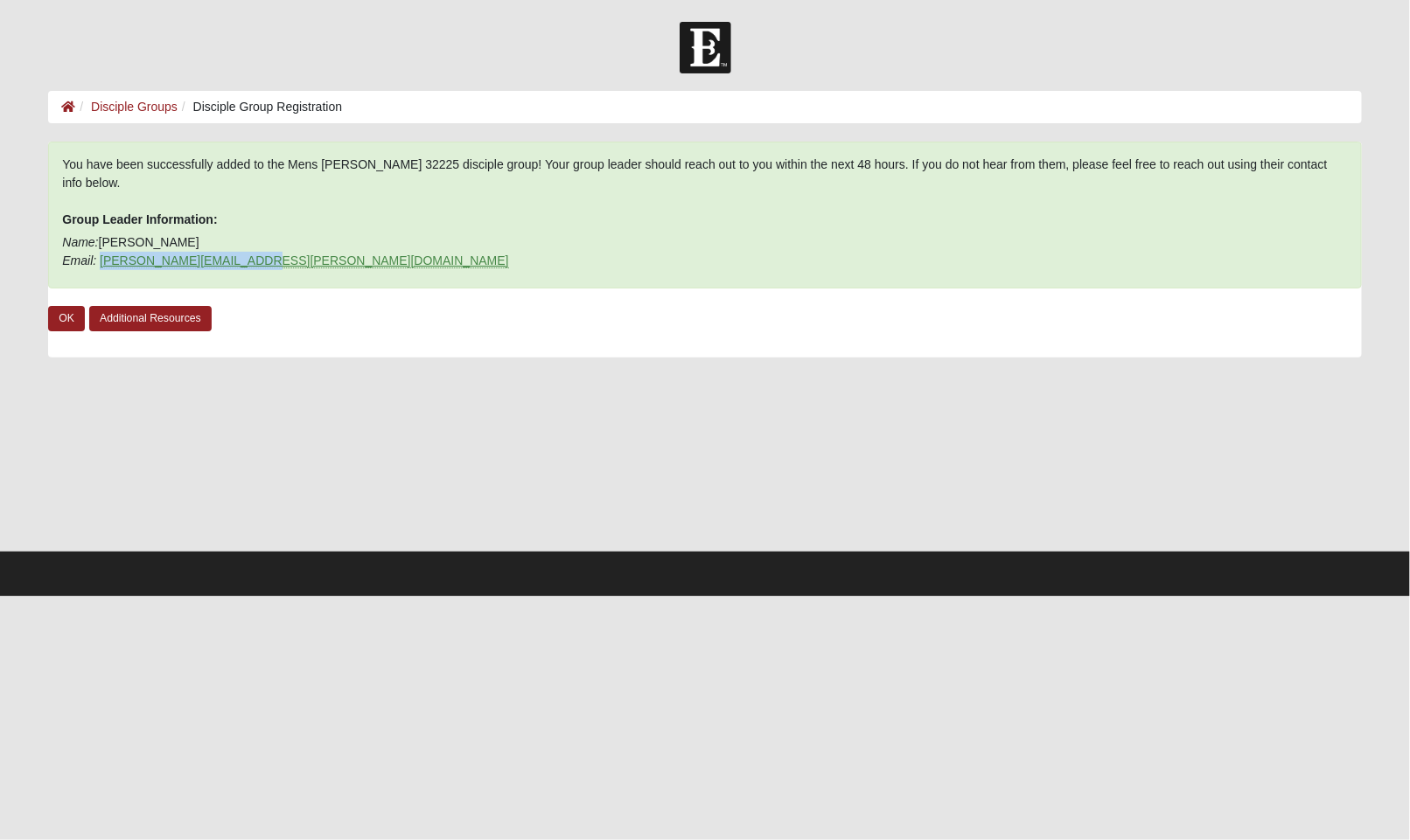
drag, startPoint x: 264, startPoint y: 246, endPoint x: 101, endPoint y: 246, distance: 163.0
click at [101, 246] on p "Name: Jeremy Mendonsa Email: david.mendonsa@gmail.com" at bounding box center [705, 252] width 1285 height 37
copy link "david.mendonsa@gmail.com"
